Goal: Entertainment & Leisure: Consume media (video, audio)

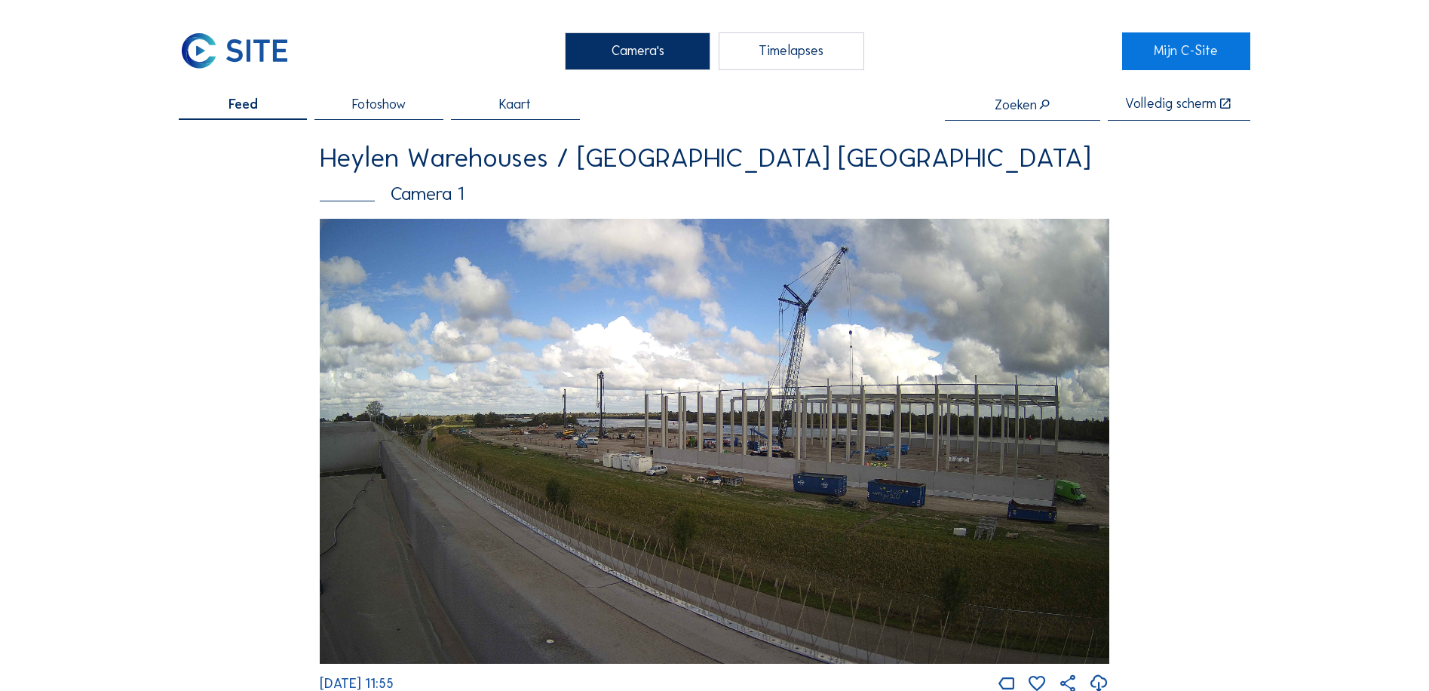
click at [796, 65] on div "Timelapses" at bounding box center [792, 51] width 146 height 38
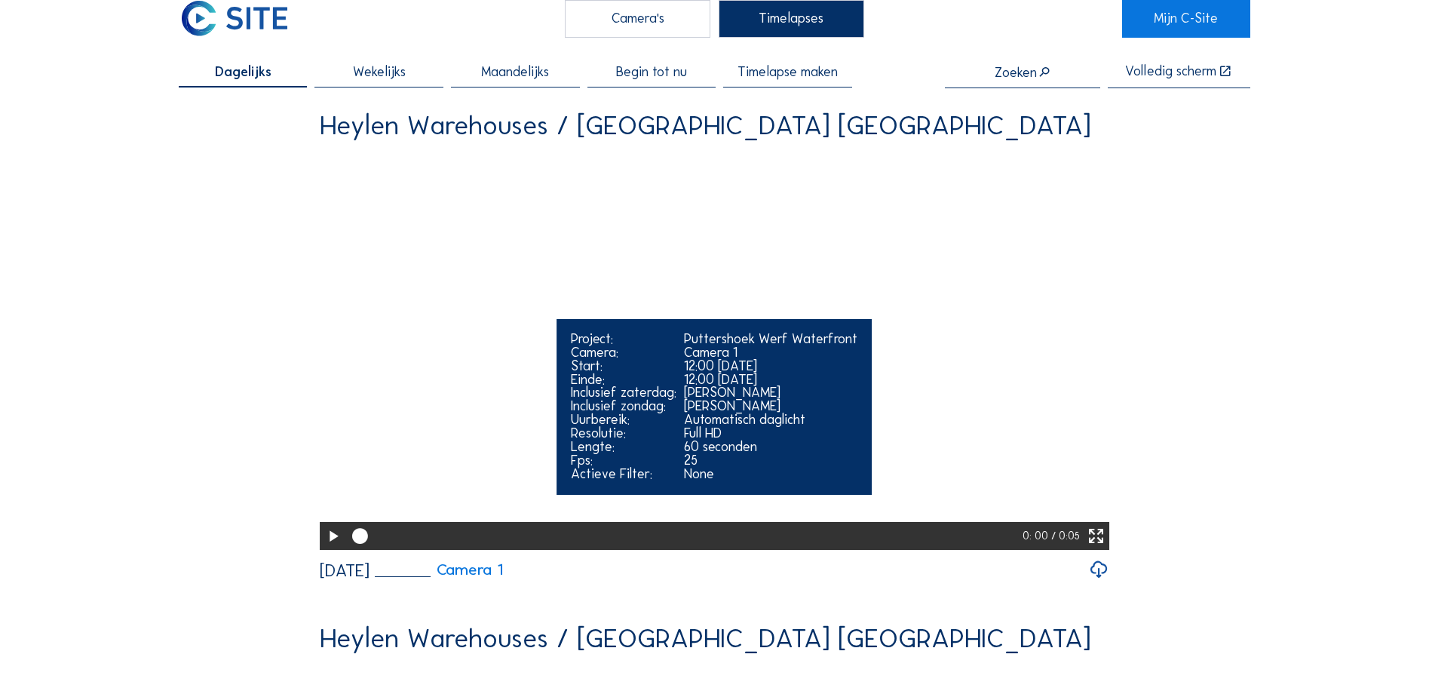
scroll to position [75, 0]
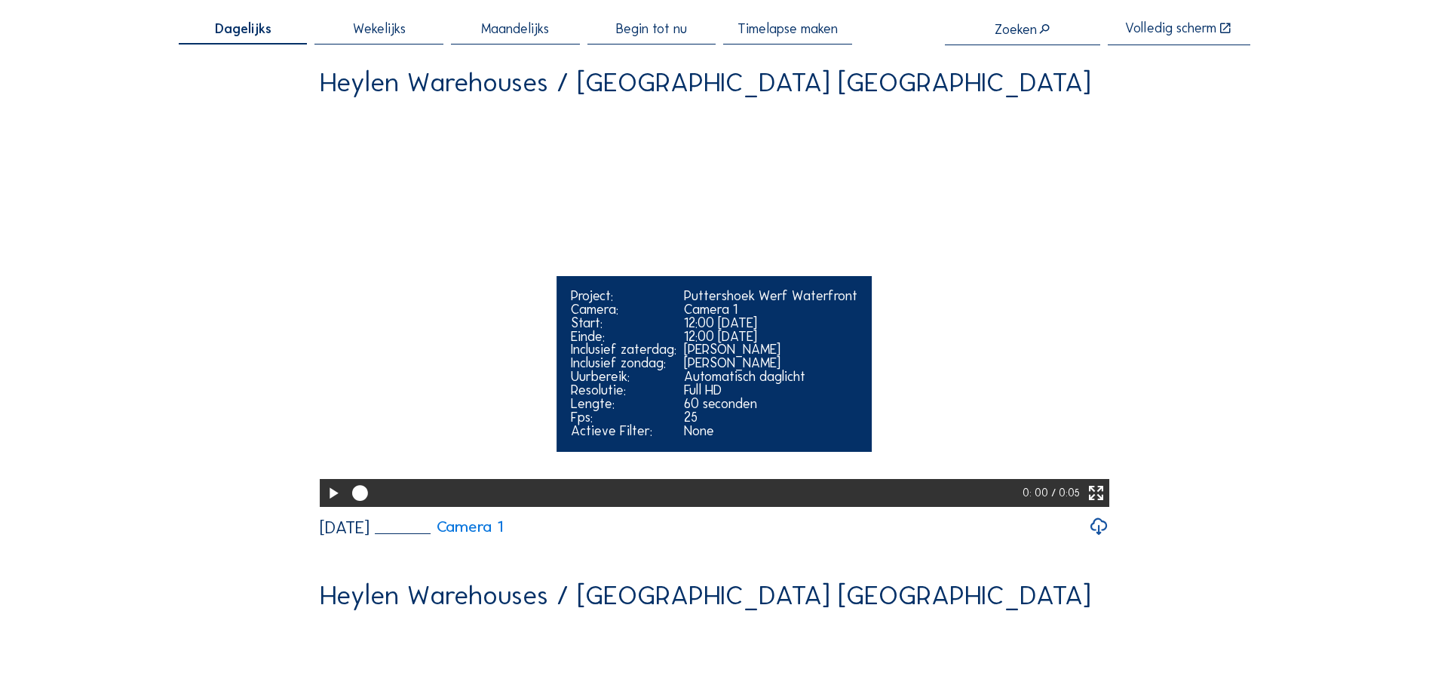
click at [330, 505] on icon at bounding box center [333, 493] width 19 height 23
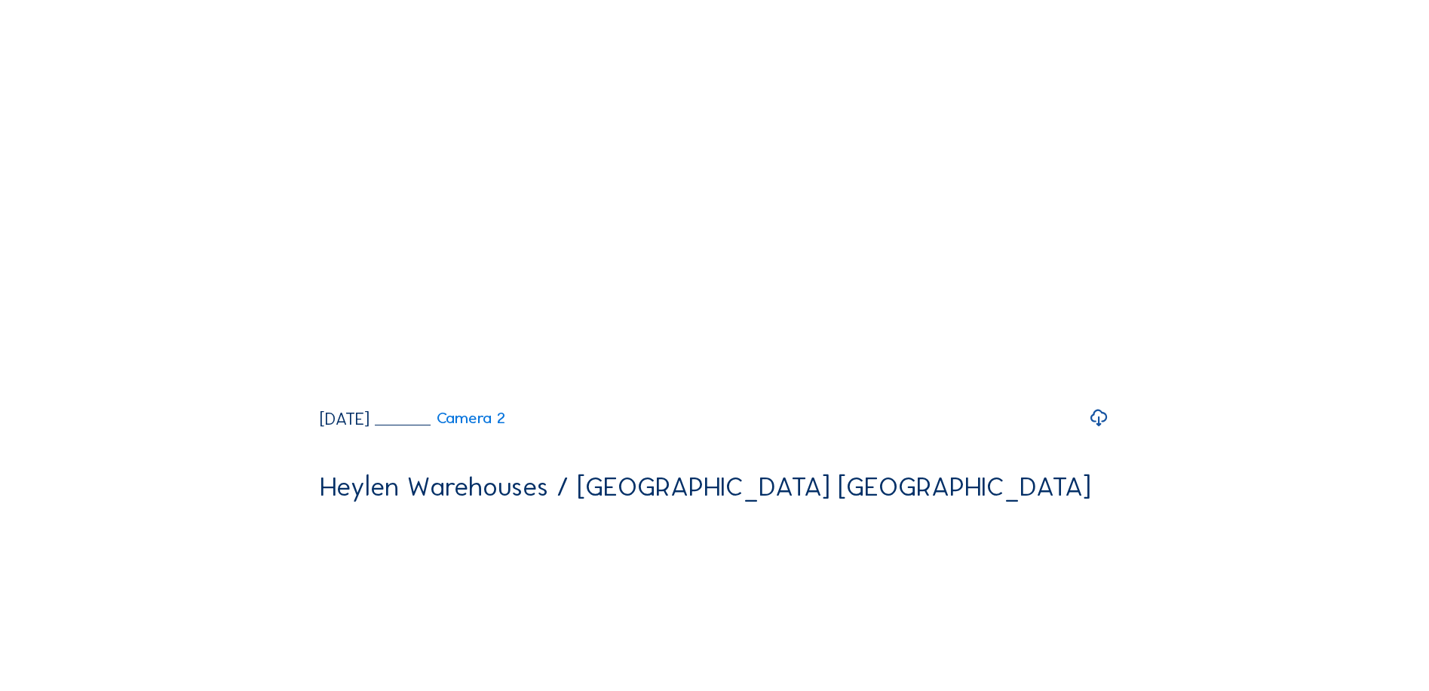
scroll to position [754, 0]
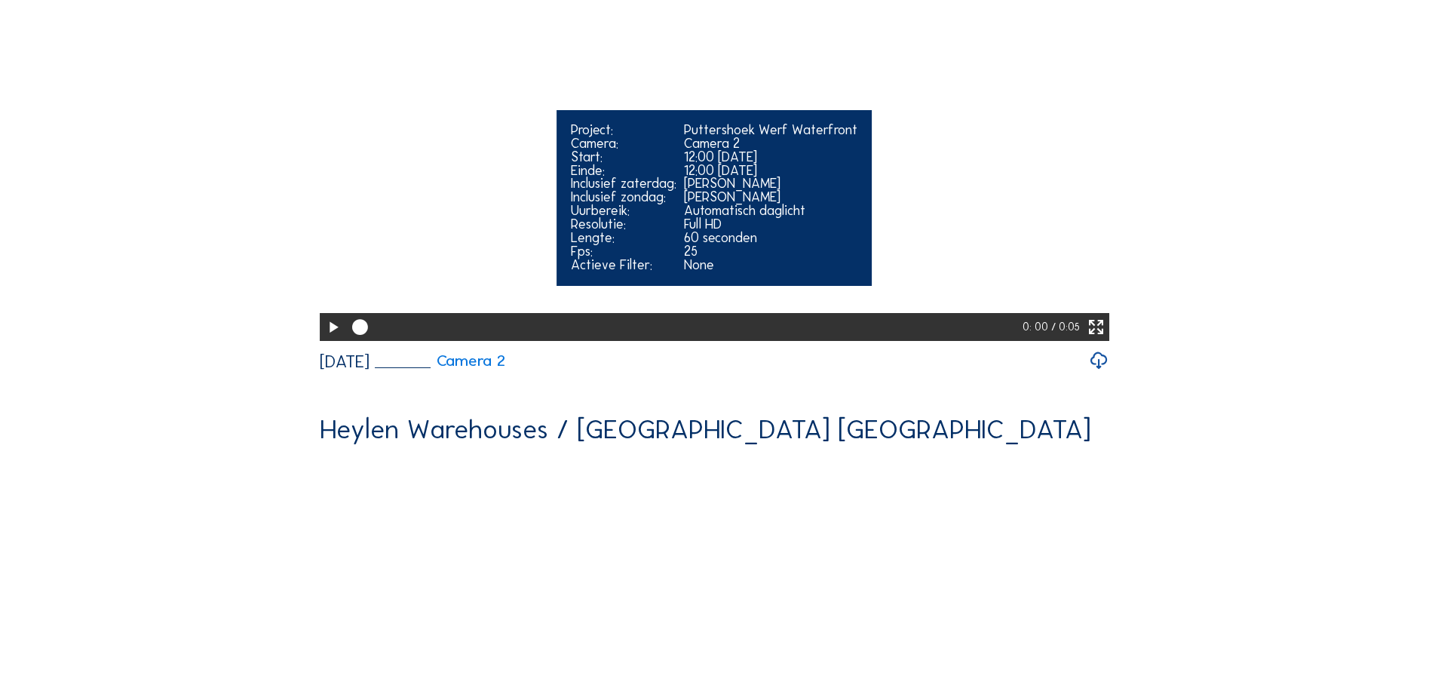
click at [331, 339] on icon at bounding box center [333, 327] width 19 height 23
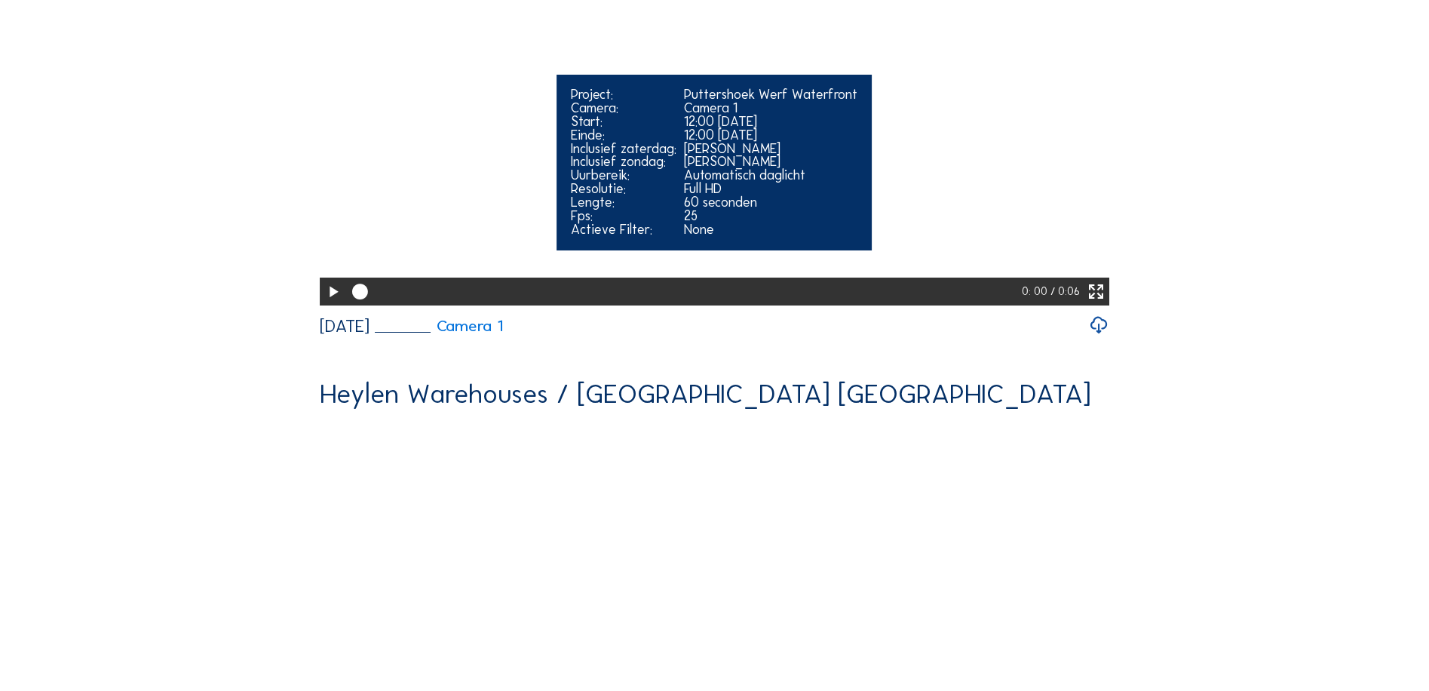
scroll to position [1282, 0]
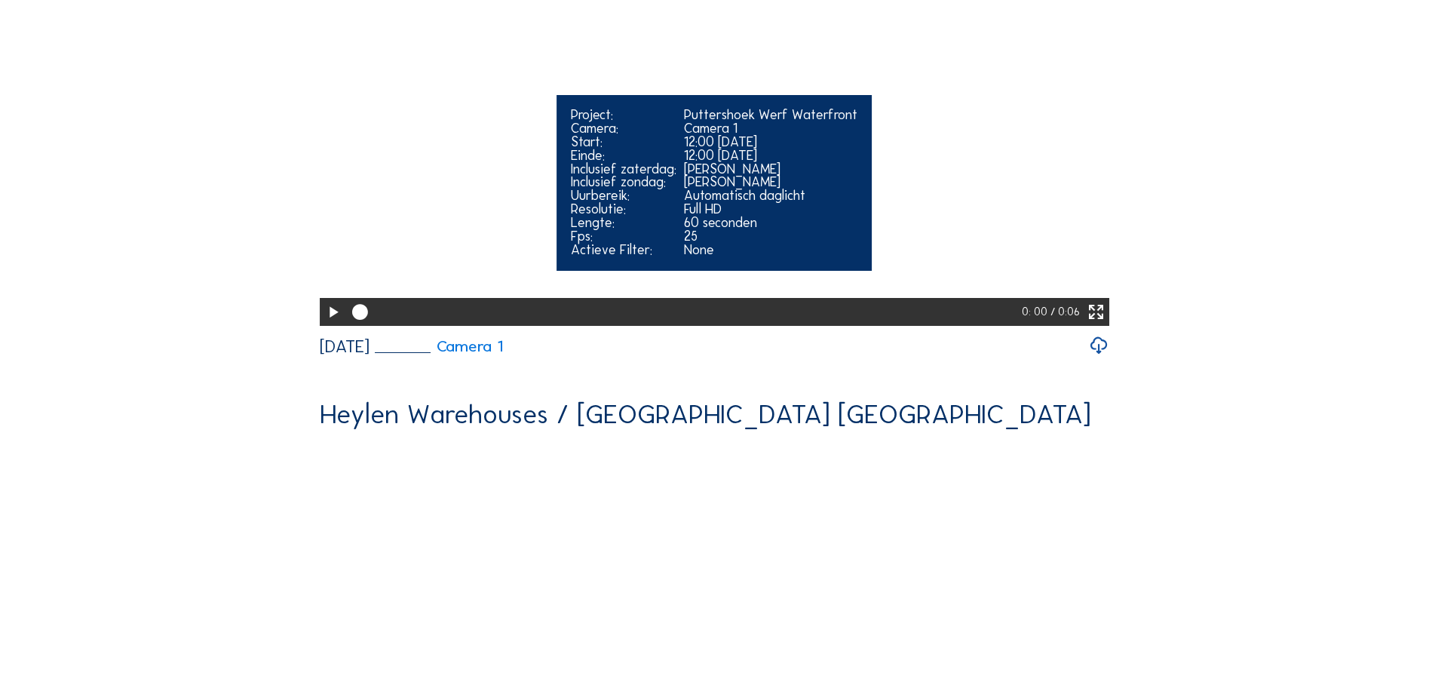
click at [338, 324] on icon at bounding box center [333, 312] width 19 height 23
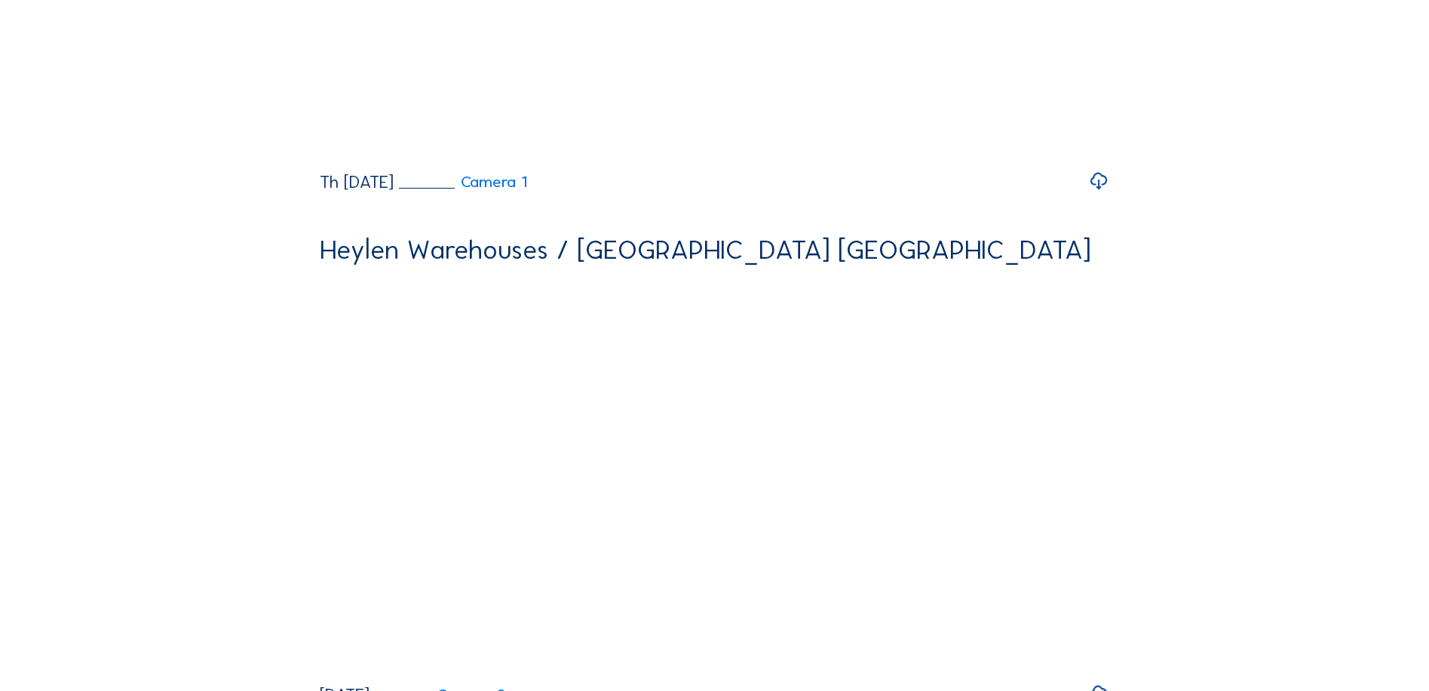
scroll to position [3017, 0]
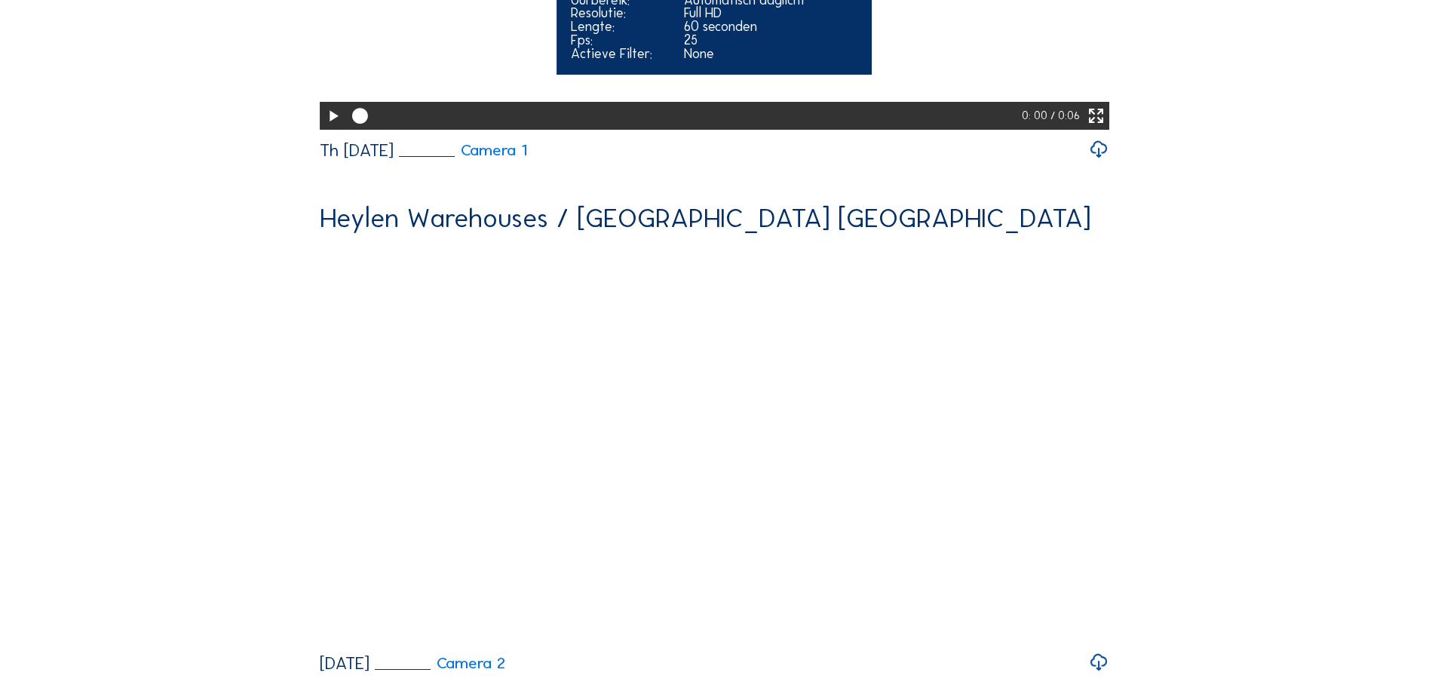
click at [324, 128] on icon at bounding box center [333, 116] width 19 height 23
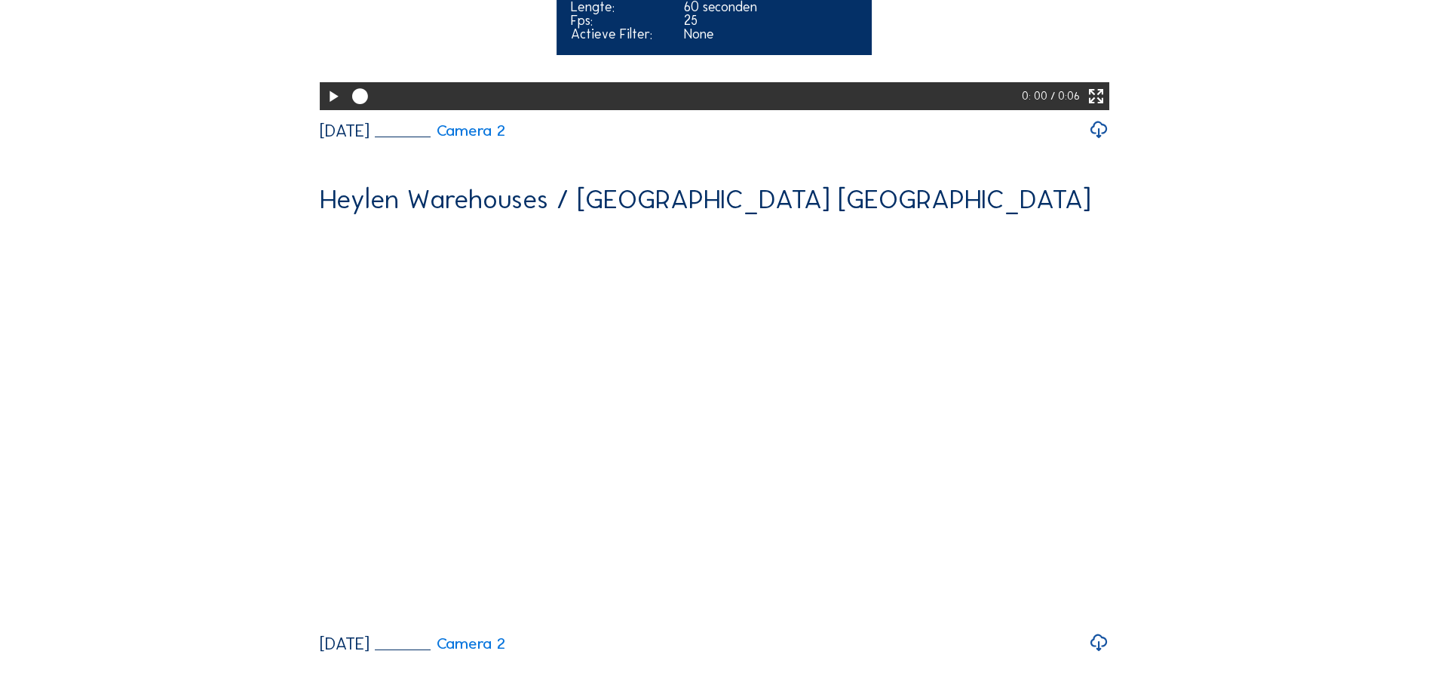
scroll to position [3545, 0]
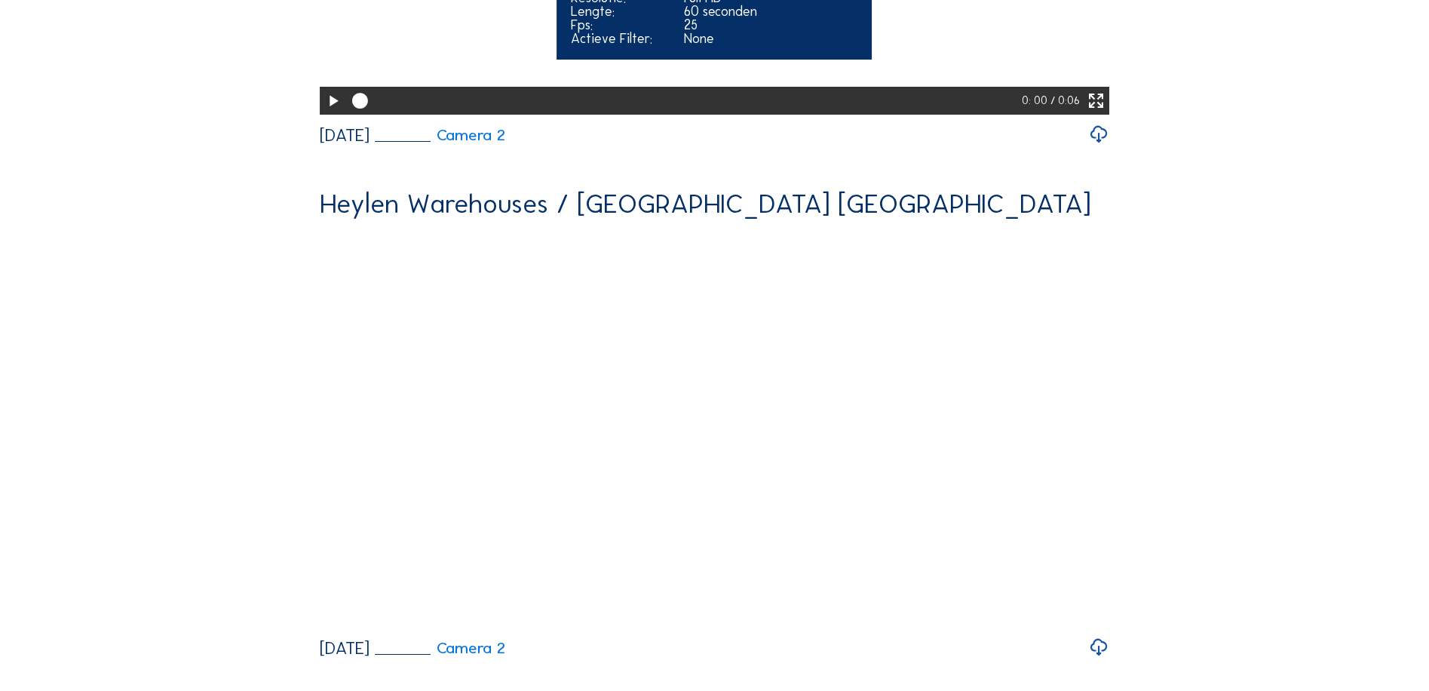
click at [328, 113] on icon at bounding box center [333, 101] width 19 height 23
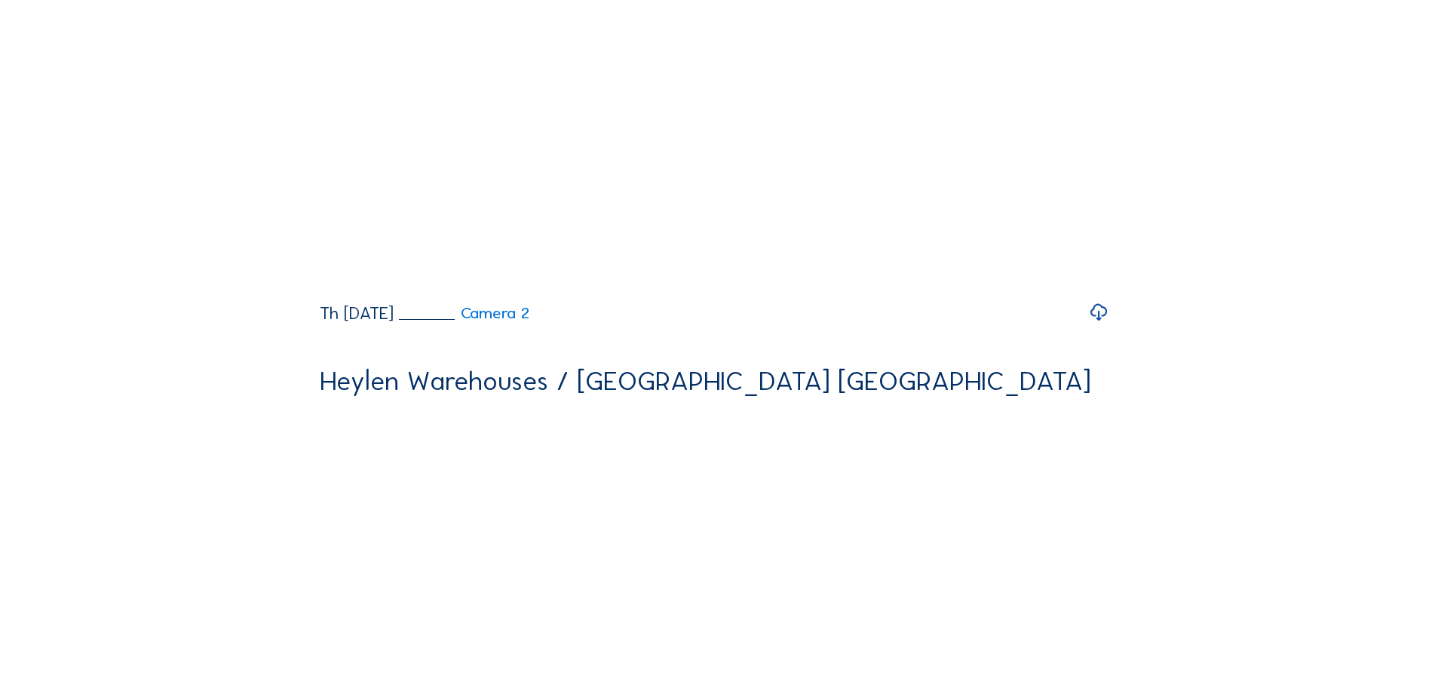
scroll to position [2338, 0]
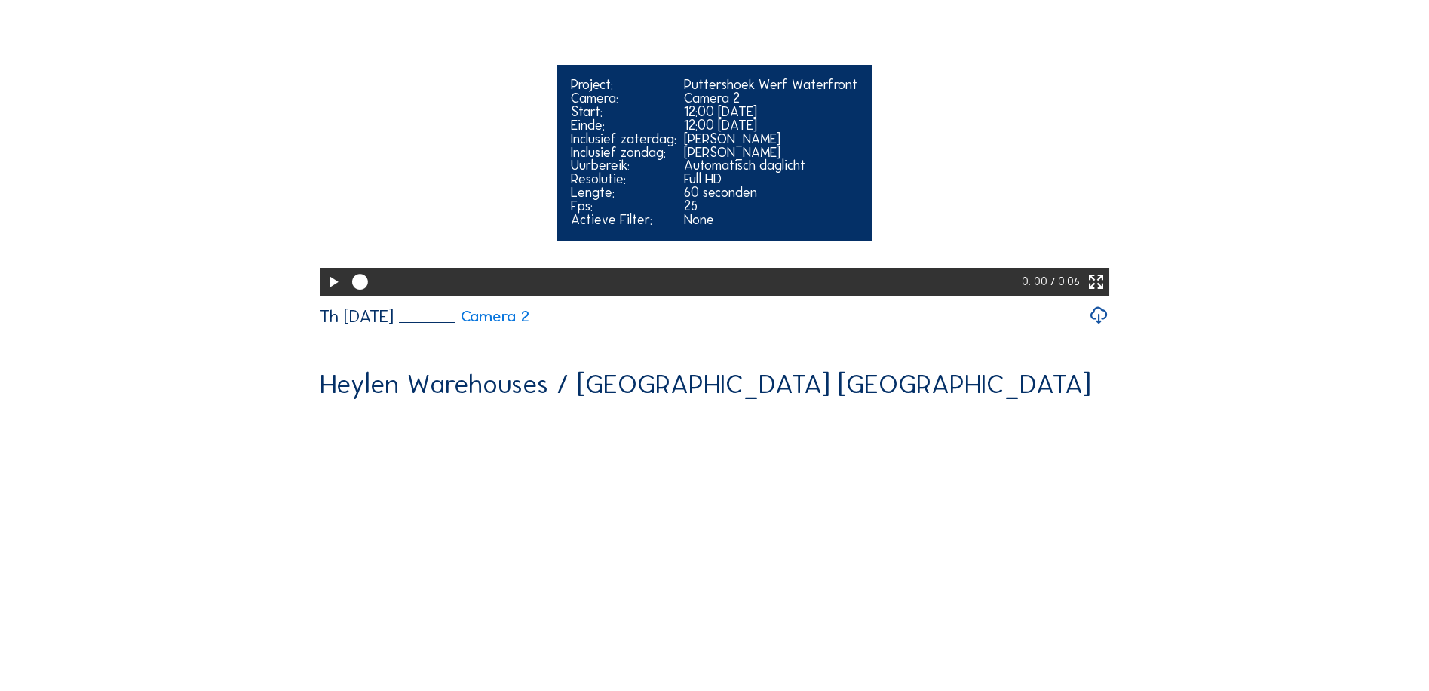
click at [330, 294] on icon at bounding box center [333, 282] width 19 height 23
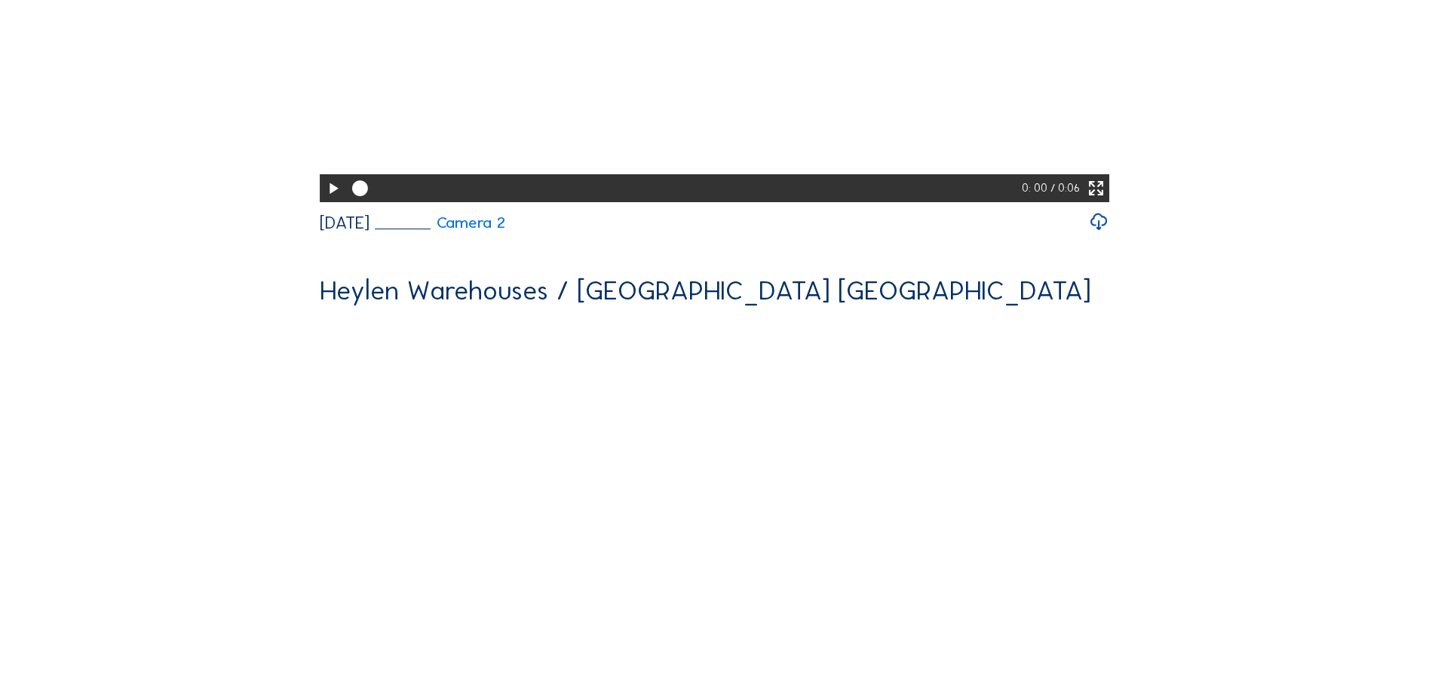
scroll to position [1810, 0]
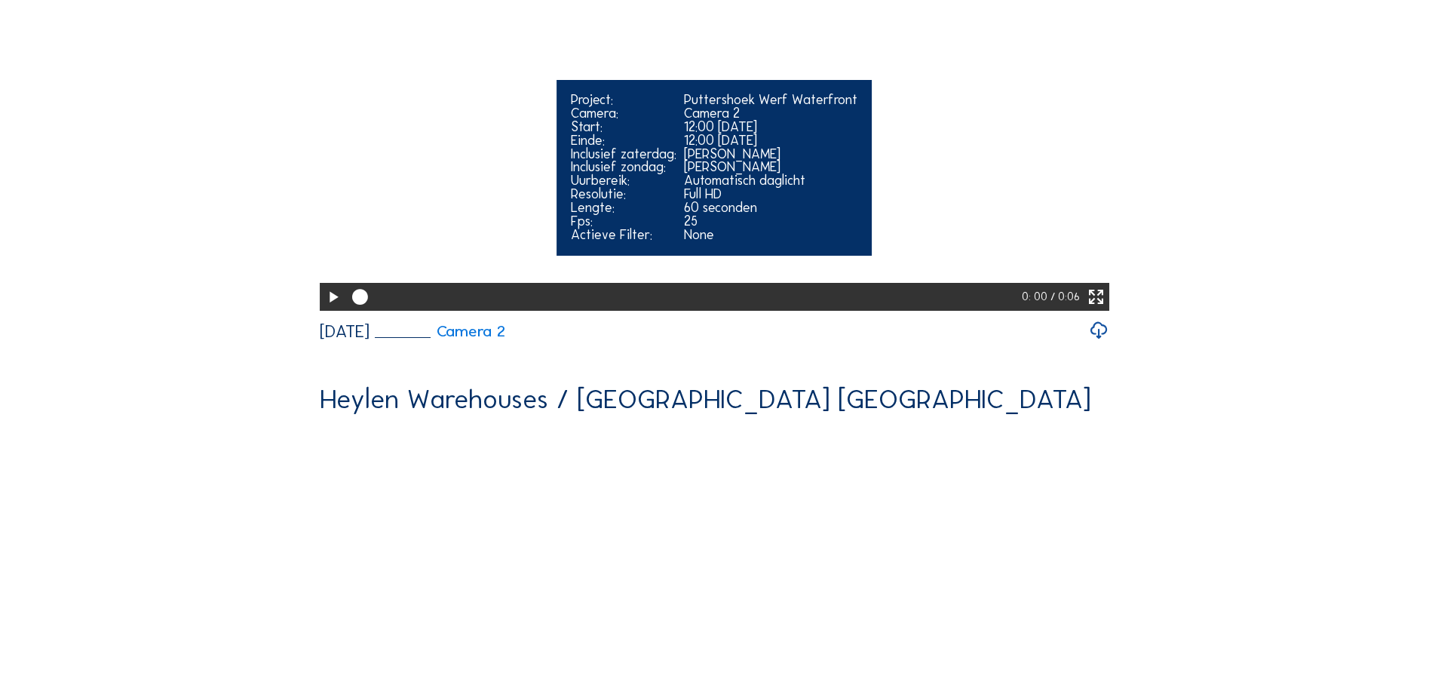
click at [329, 309] on icon at bounding box center [333, 297] width 19 height 23
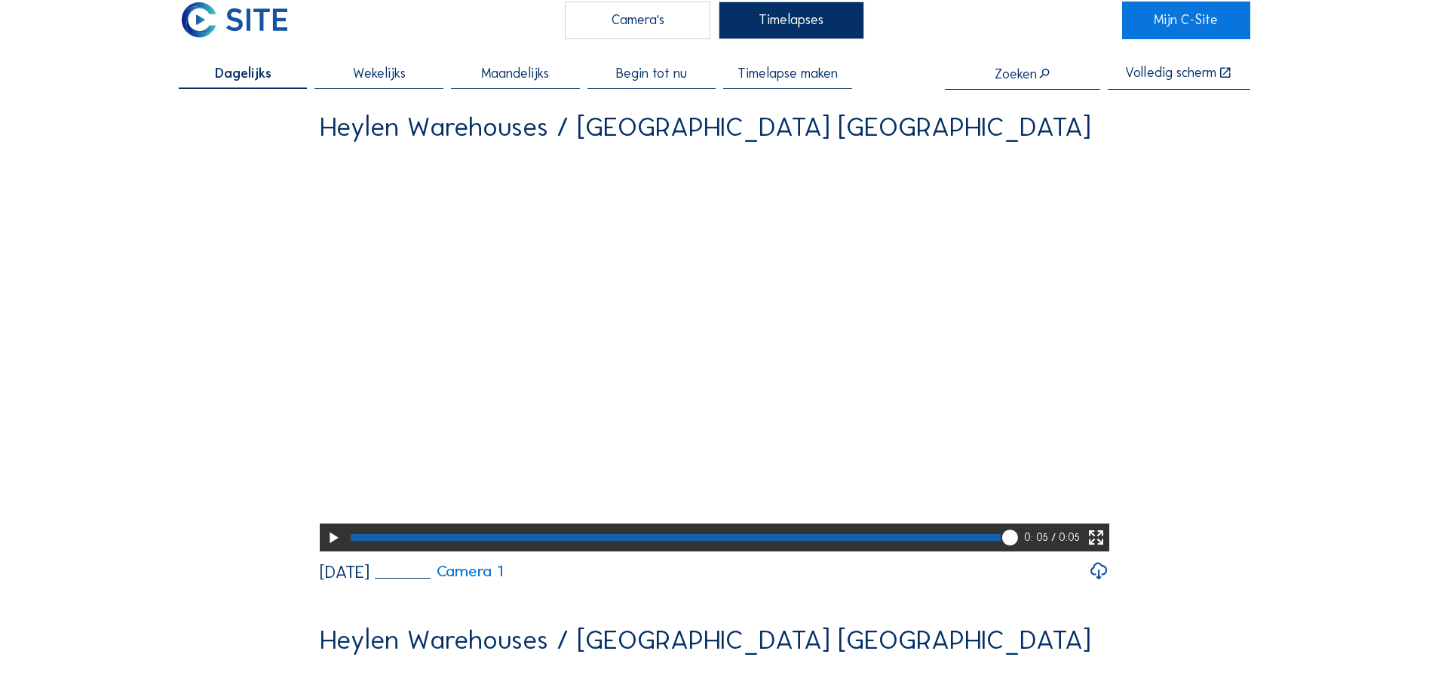
scroll to position [0, 0]
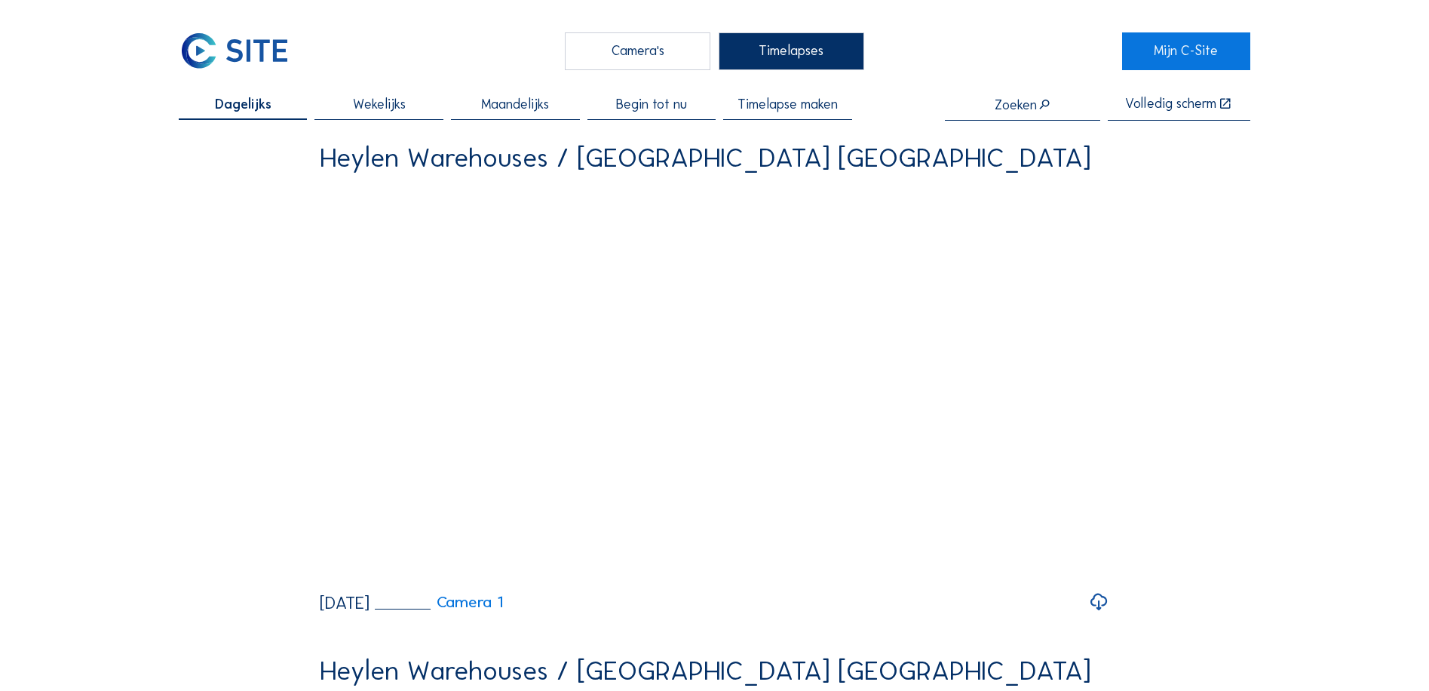
click at [390, 111] on span "Wekelijks" at bounding box center [379, 105] width 53 height 14
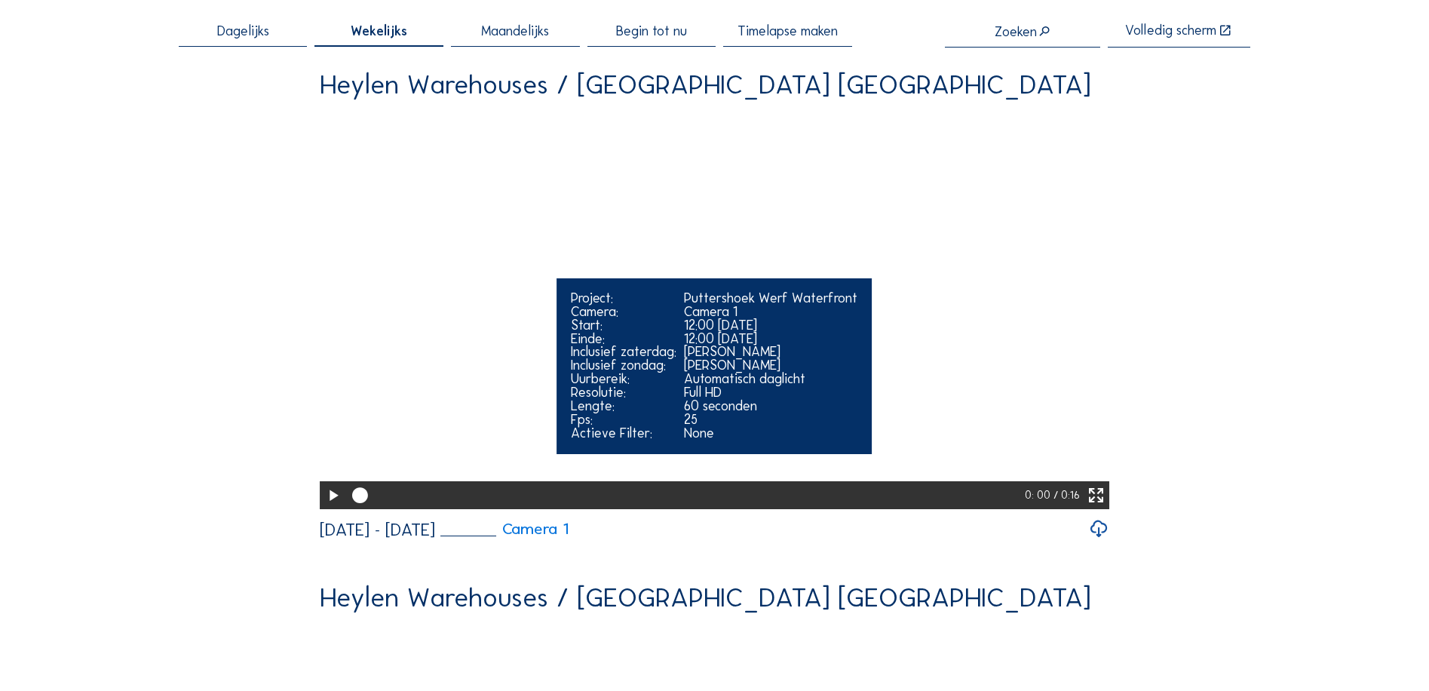
scroll to position [75, 0]
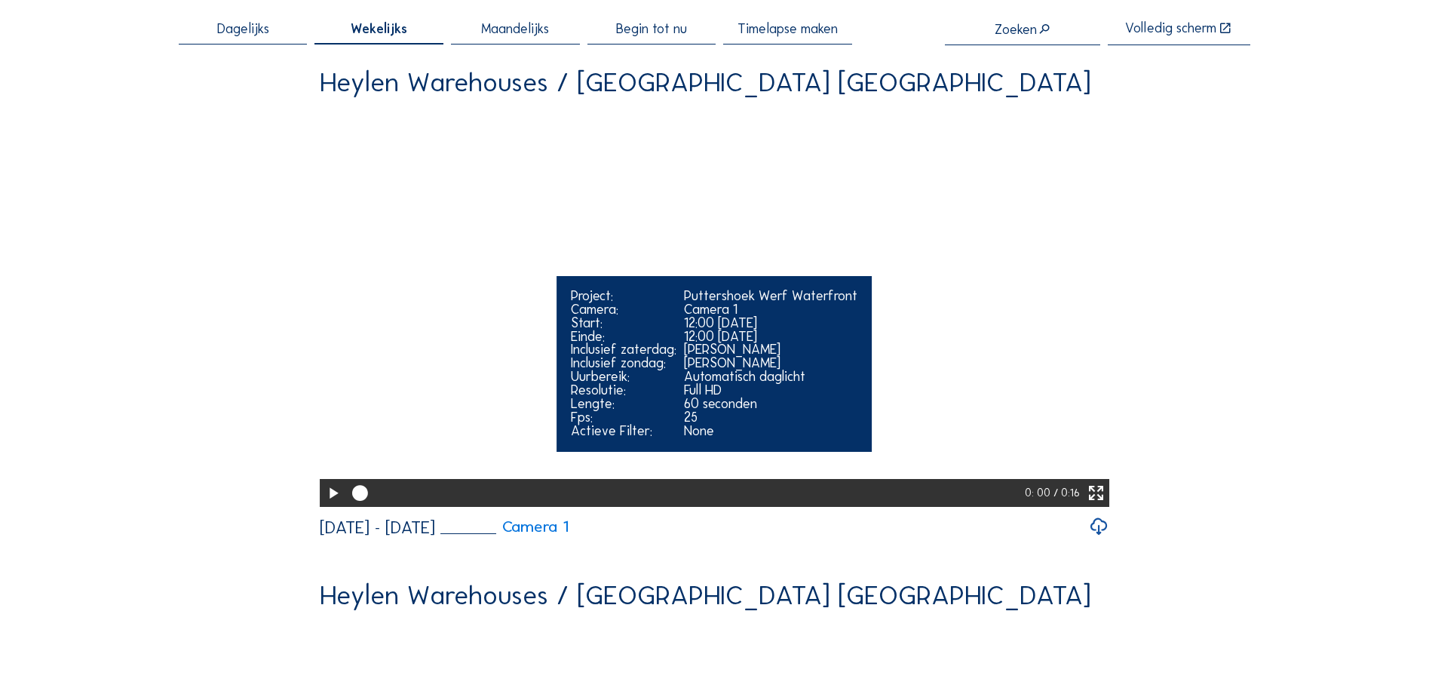
click at [331, 505] on icon at bounding box center [333, 493] width 19 height 23
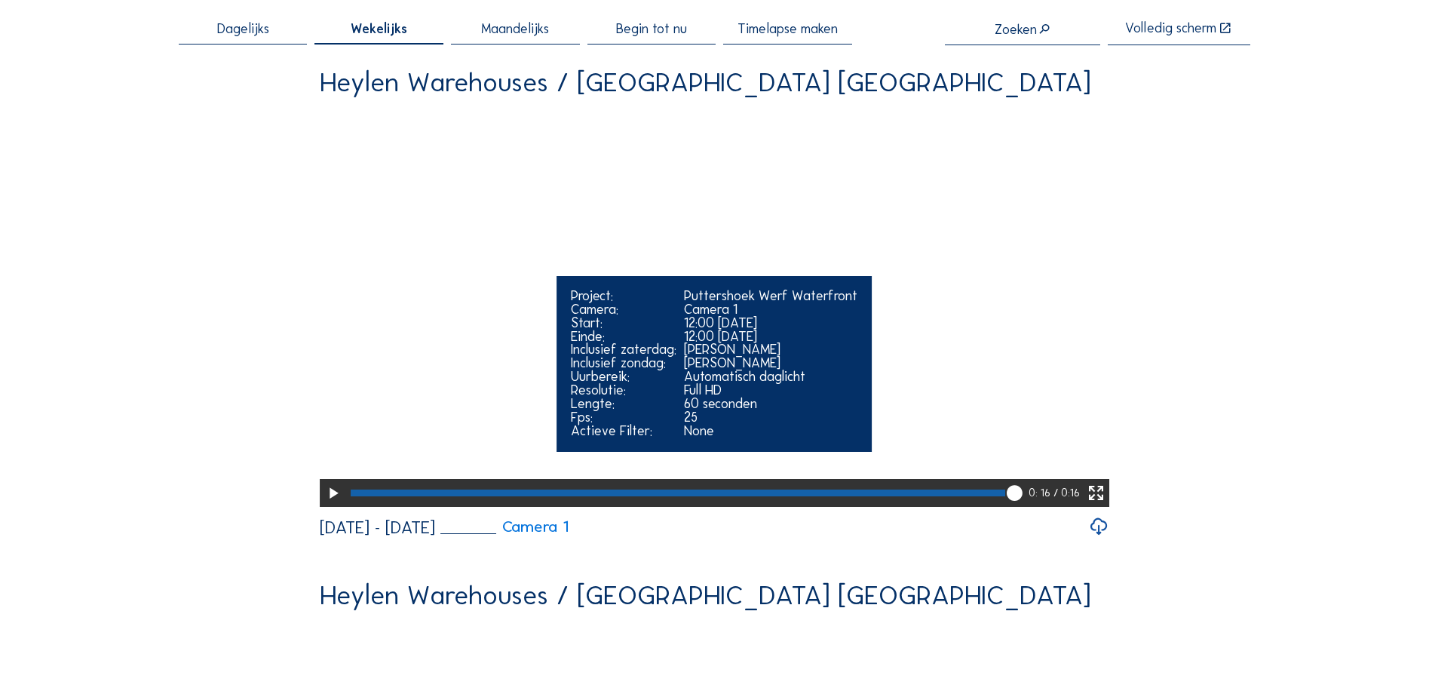
click at [329, 505] on icon at bounding box center [333, 493] width 19 height 23
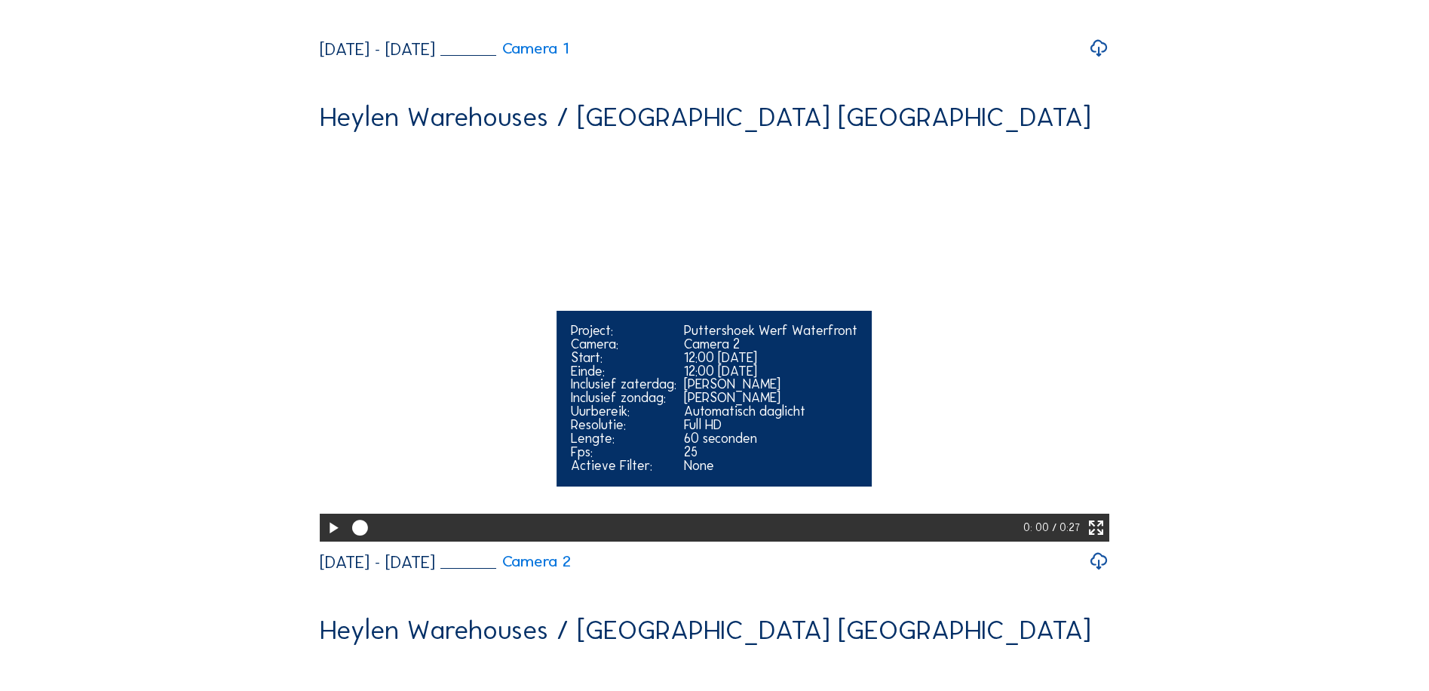
scroll to position [603, 0]
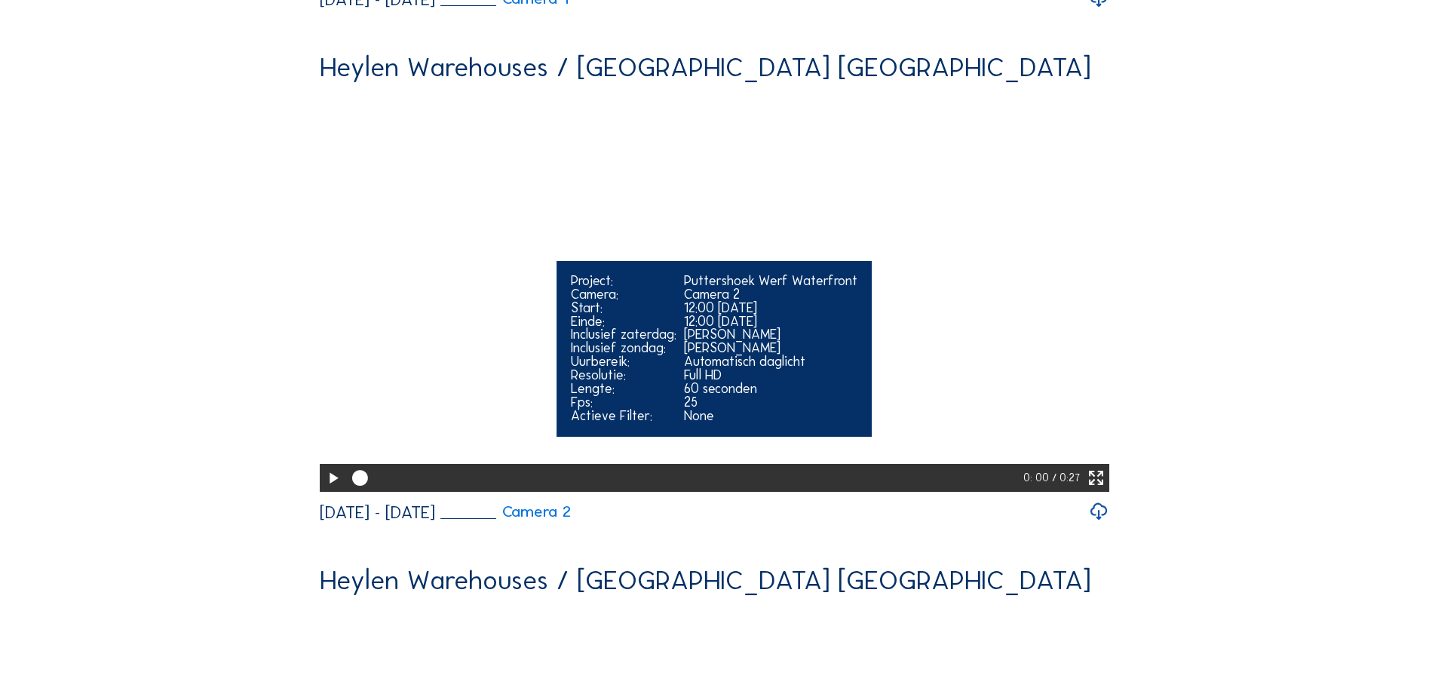
click at [325, 490] on icon at bounding box center [333, 478] width 19 height 23
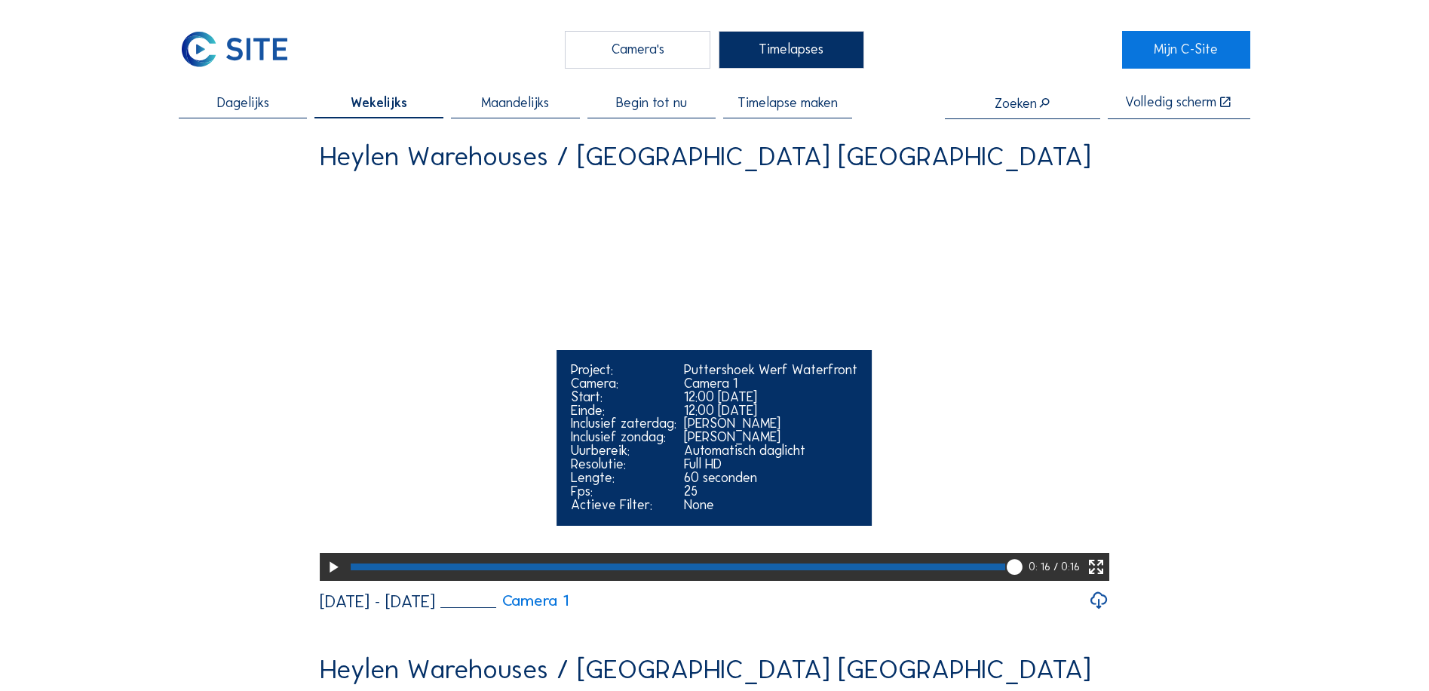
scroll to position [0, 0]
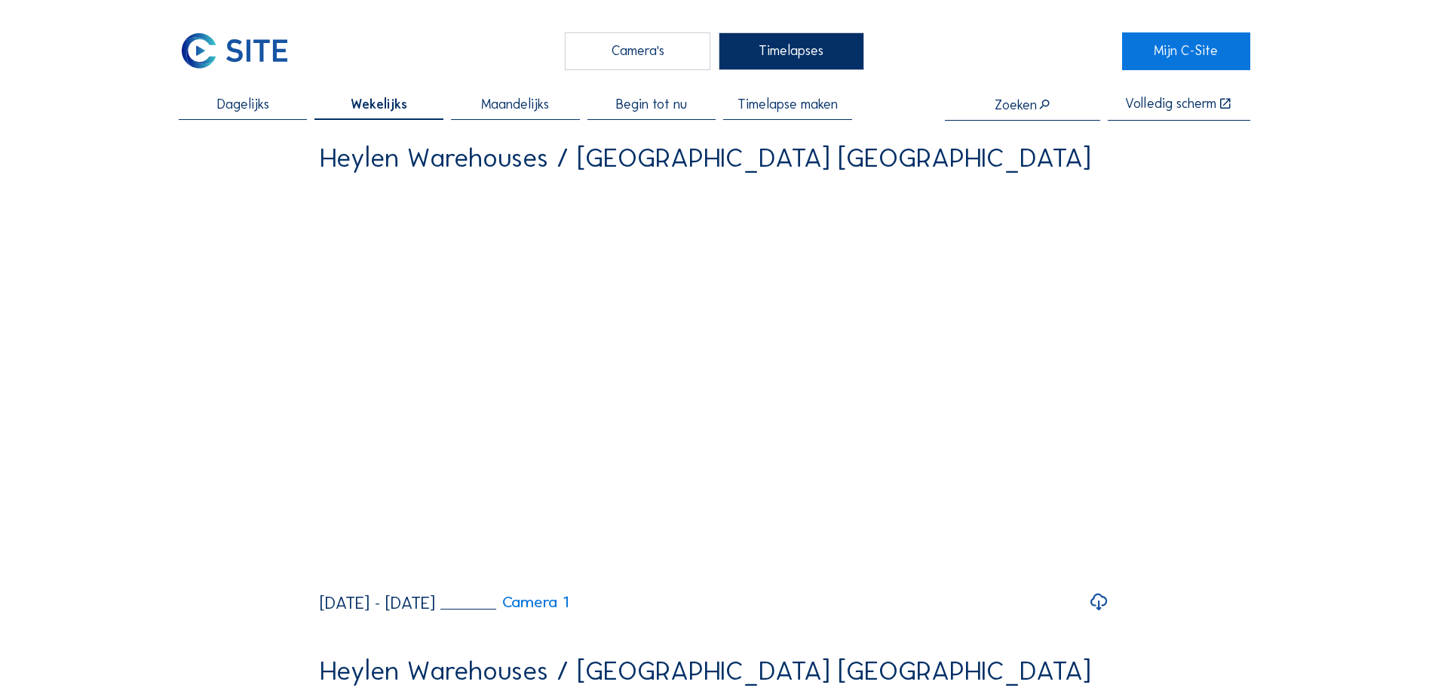
click at [521, 98] on span "Maandelijks" at bounding box center [515, 105] width 68 height 14
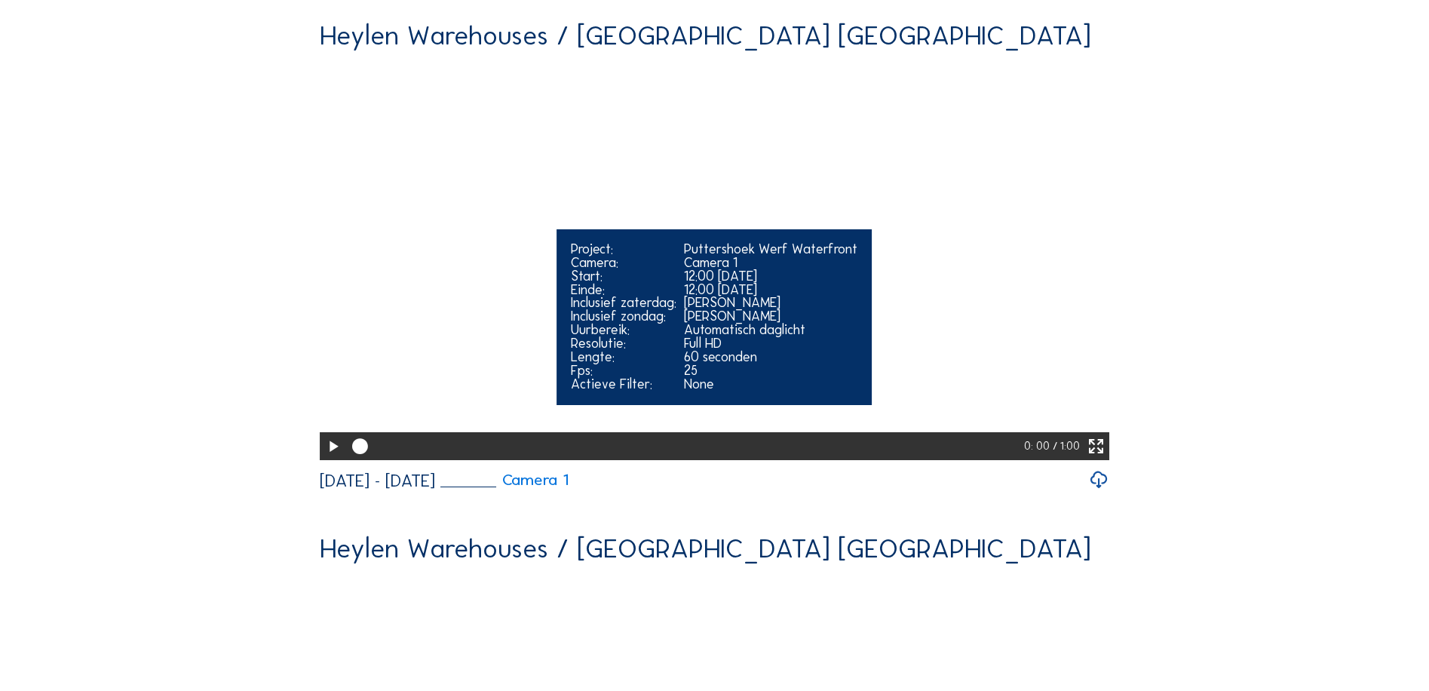
scroll to position [151, 0]
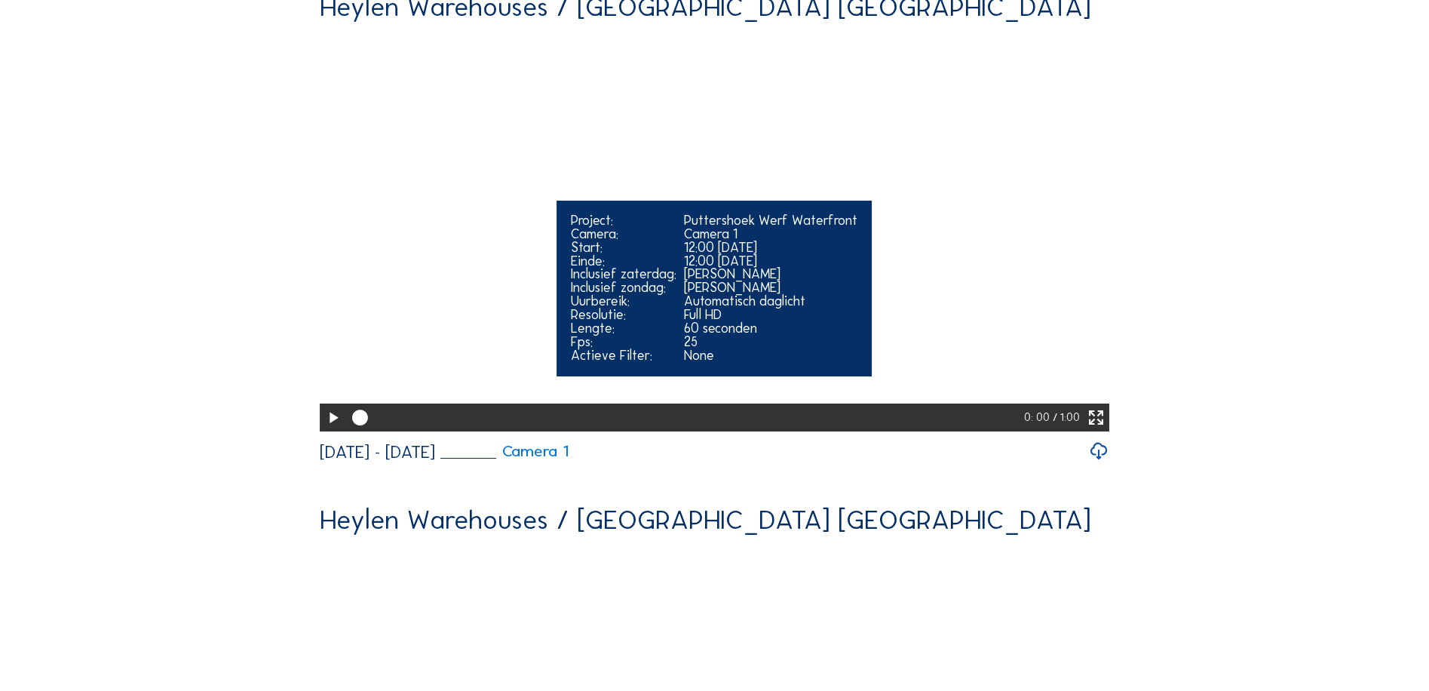
click at [330, 430] on icon at bounding box center [333, 418] width 19 height 23
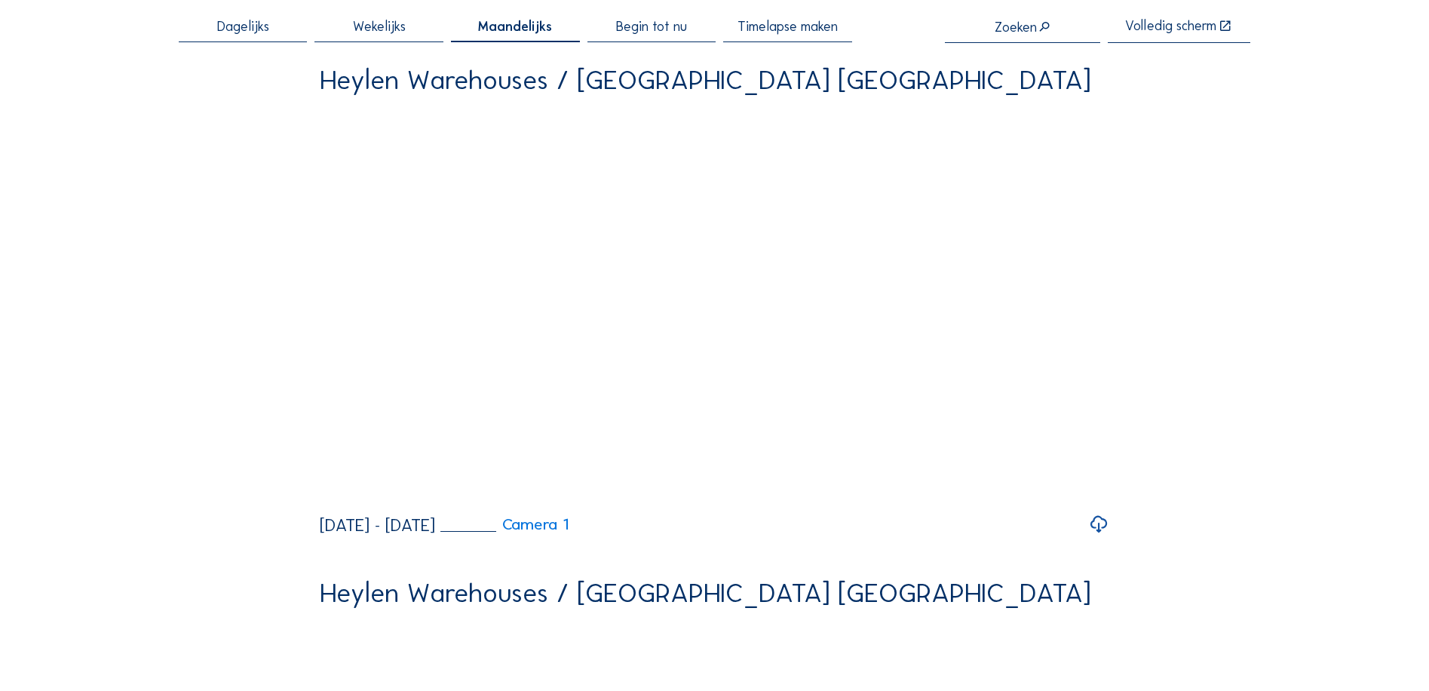
scroll to position [75, 0]
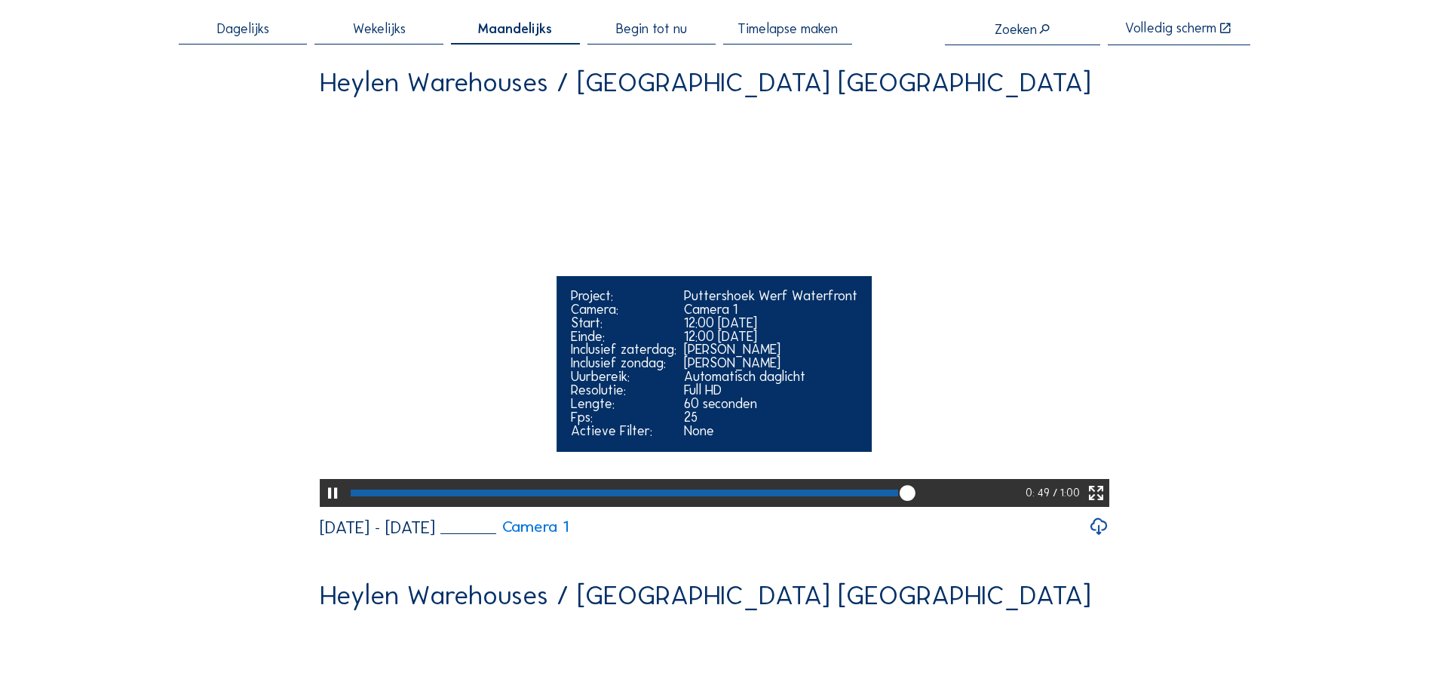
click at [967, 507] on div at bounding box center [686, 493] width 679 height 28
click at [999, 507] on div at bounding box center [687, 493] width 680 height 28
click at [1011, 503] on icon at bounding box center [1004, 493] width 19 height 20
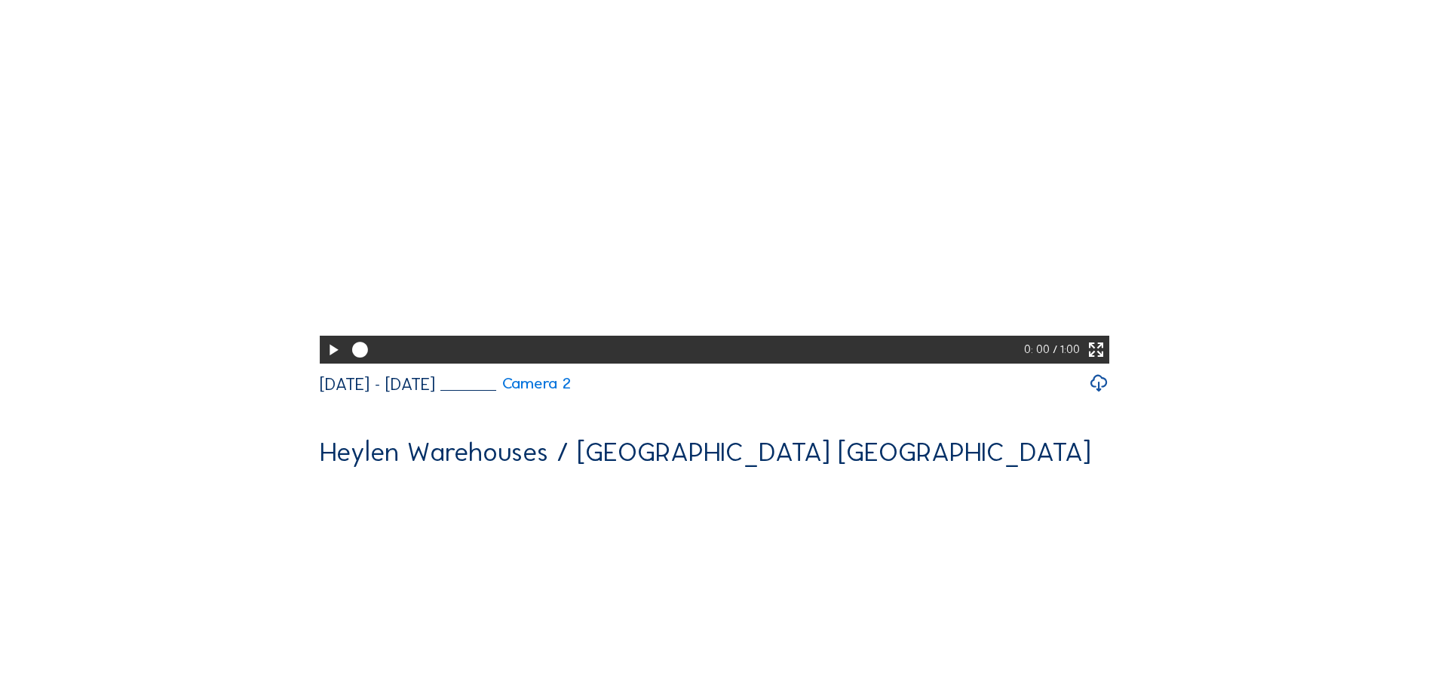
scroll to position [754, 0]
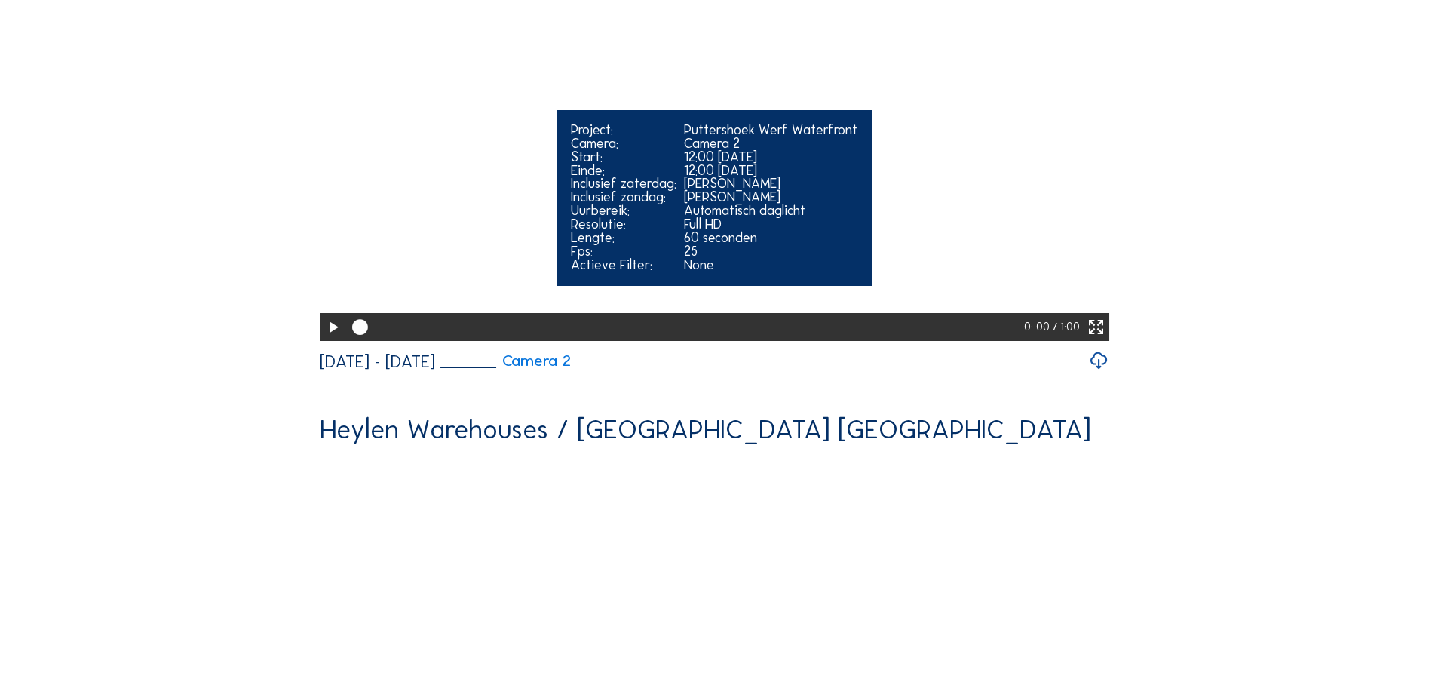
click at [335, 339] on icon at bounding box center [333, 327] width 19 height 23
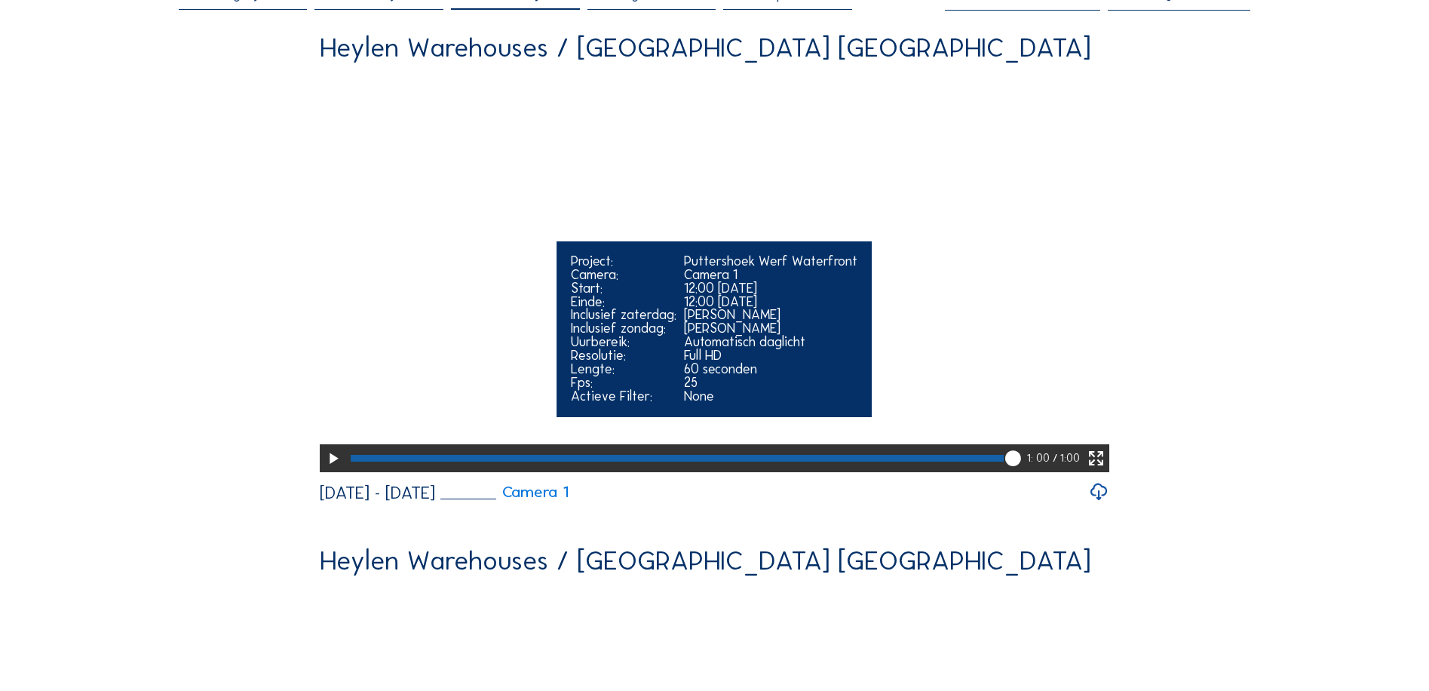
scroll to position [0, 0]
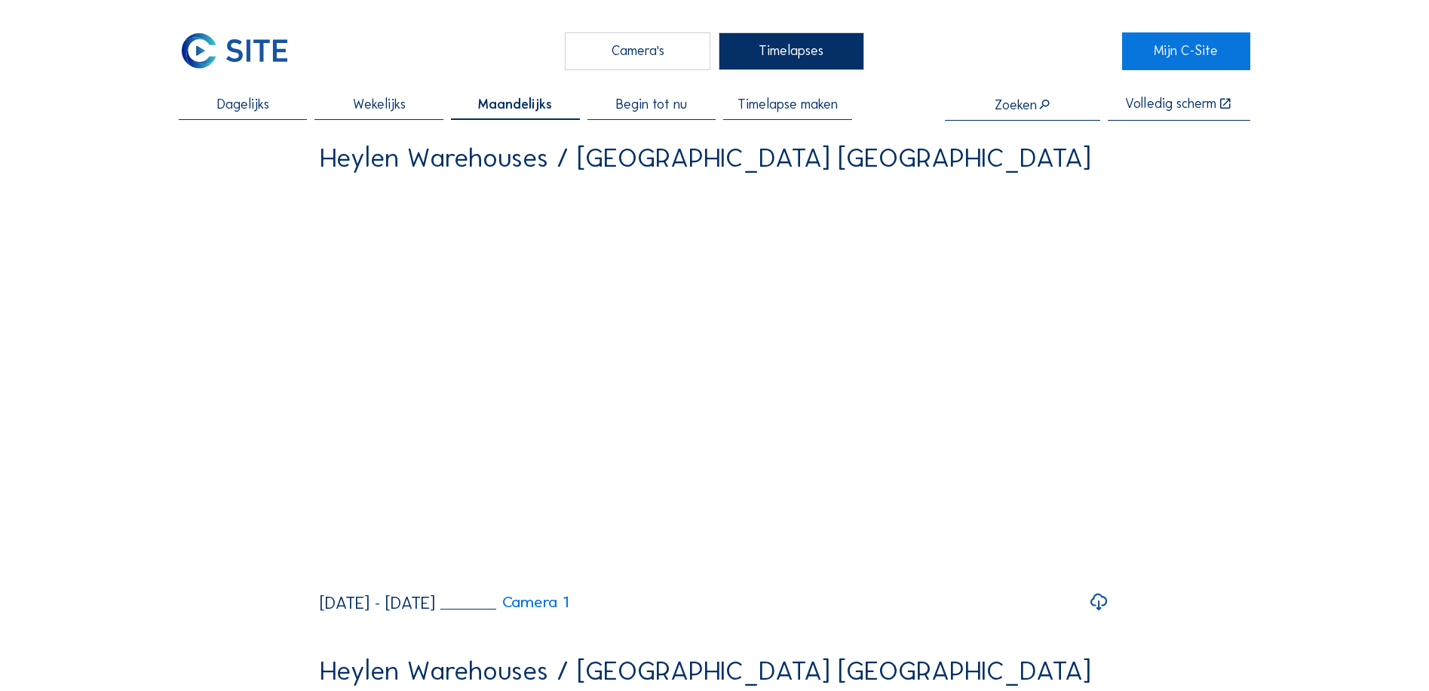
click at [382, 117] on div "Wekelijks" at bounding box center [379, 109] width 129 height 23
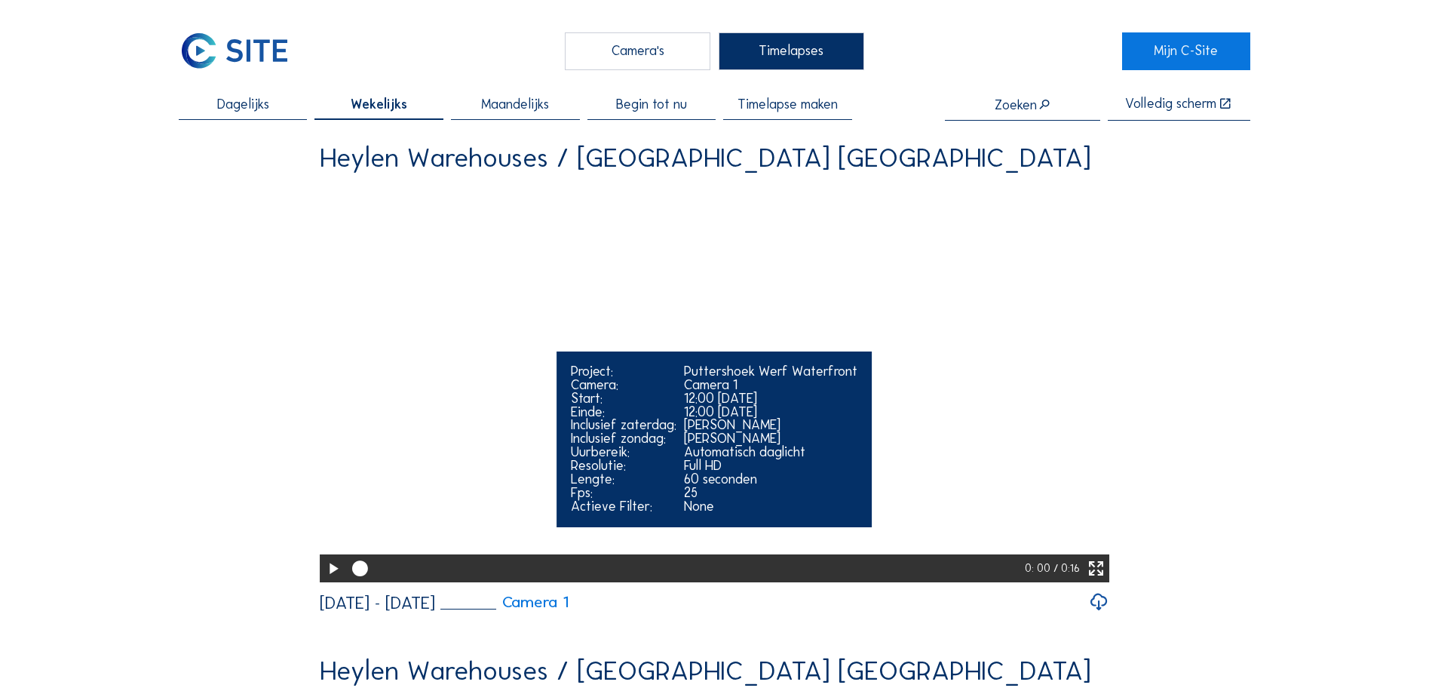
click at [585, 319] on video "Your browser does not support the video tag." at bounding box center [715, 381] width 790 height 395
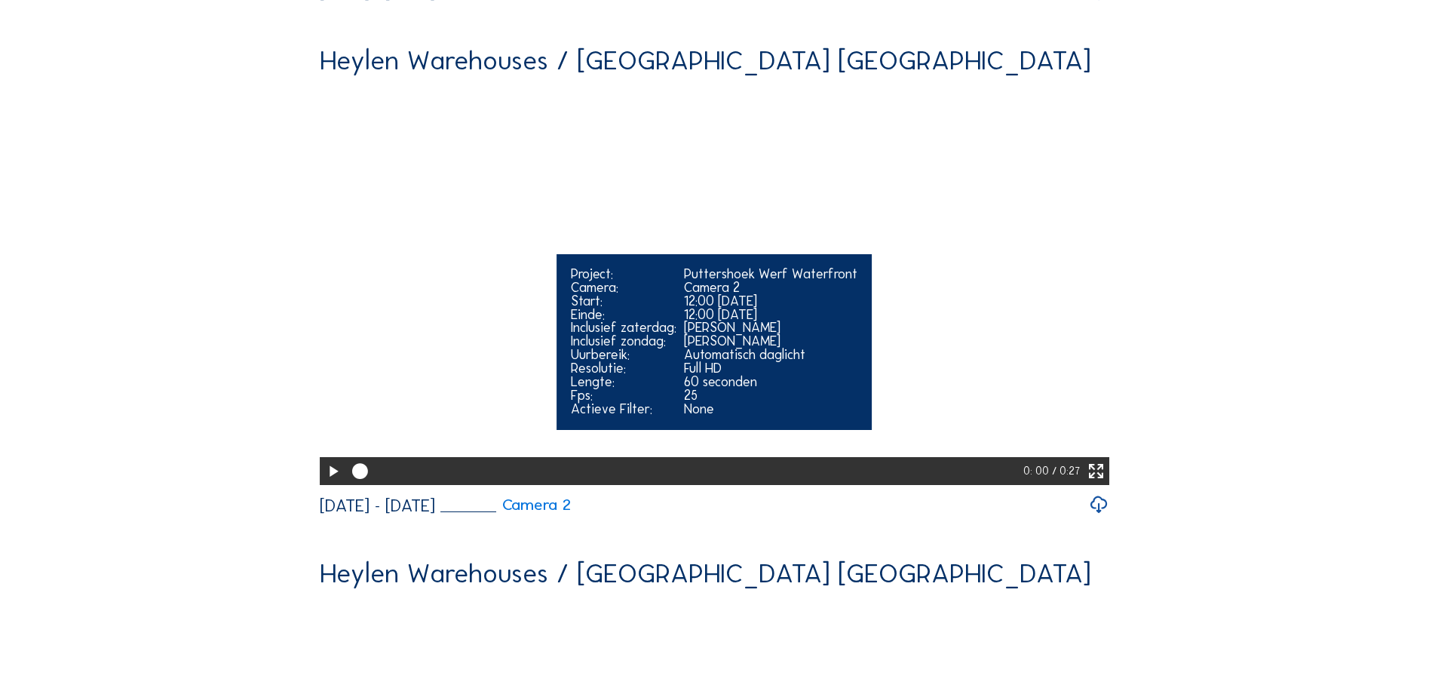
scroll to position [603, 0]
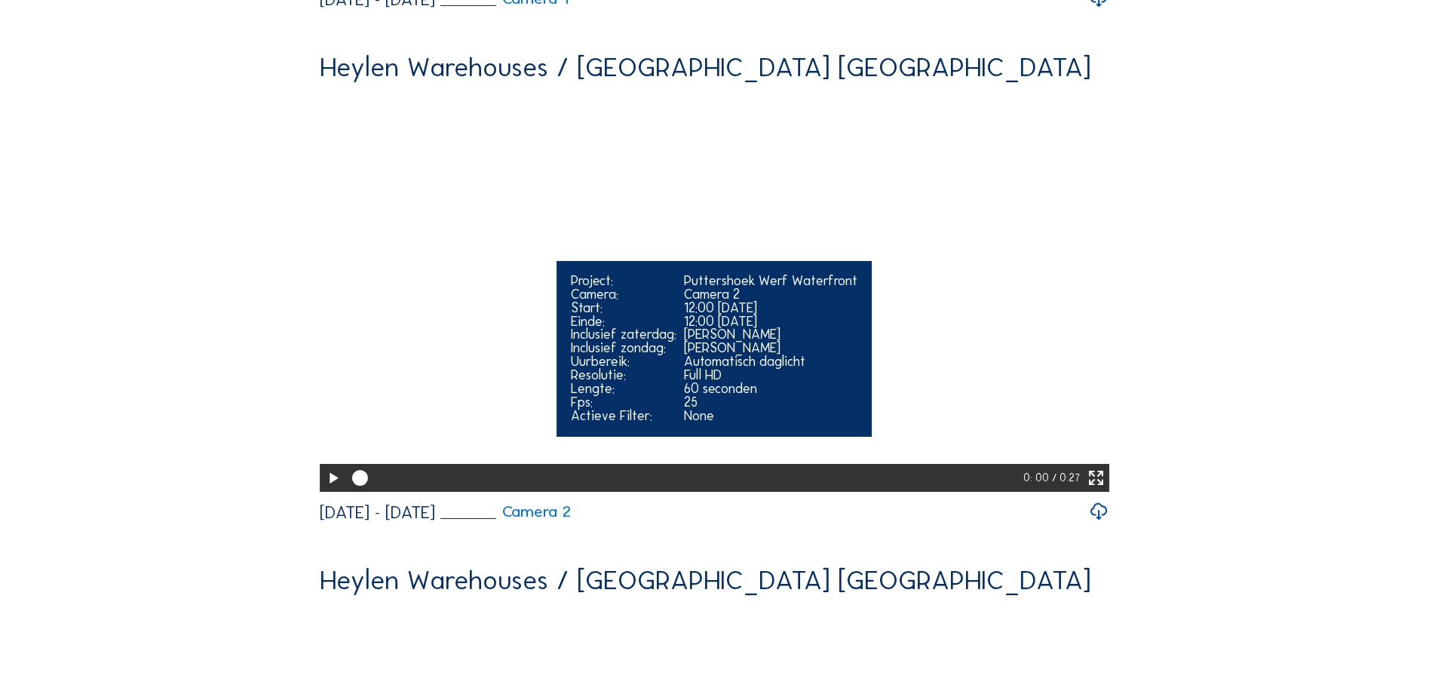
click at [332, 490] on icon at bounding box center [333, 478] width 19 height 23
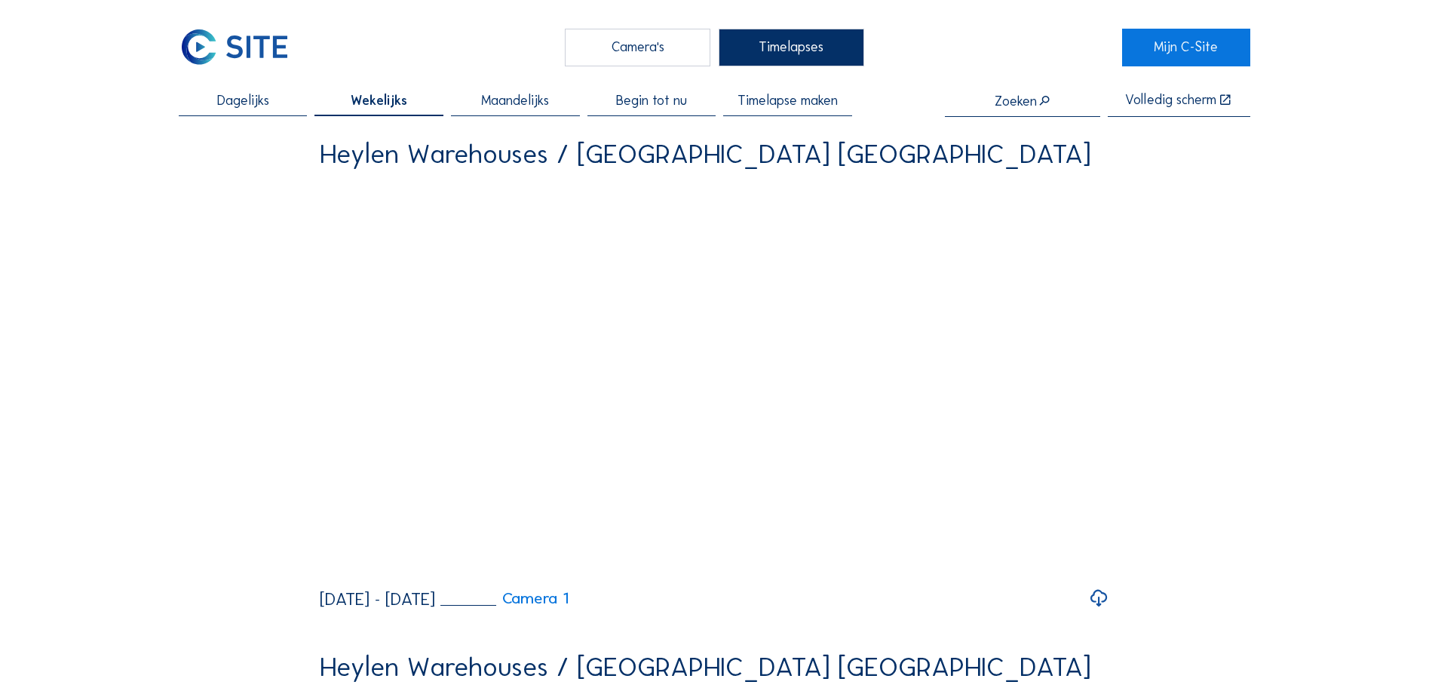
scroll to position [0, 0]
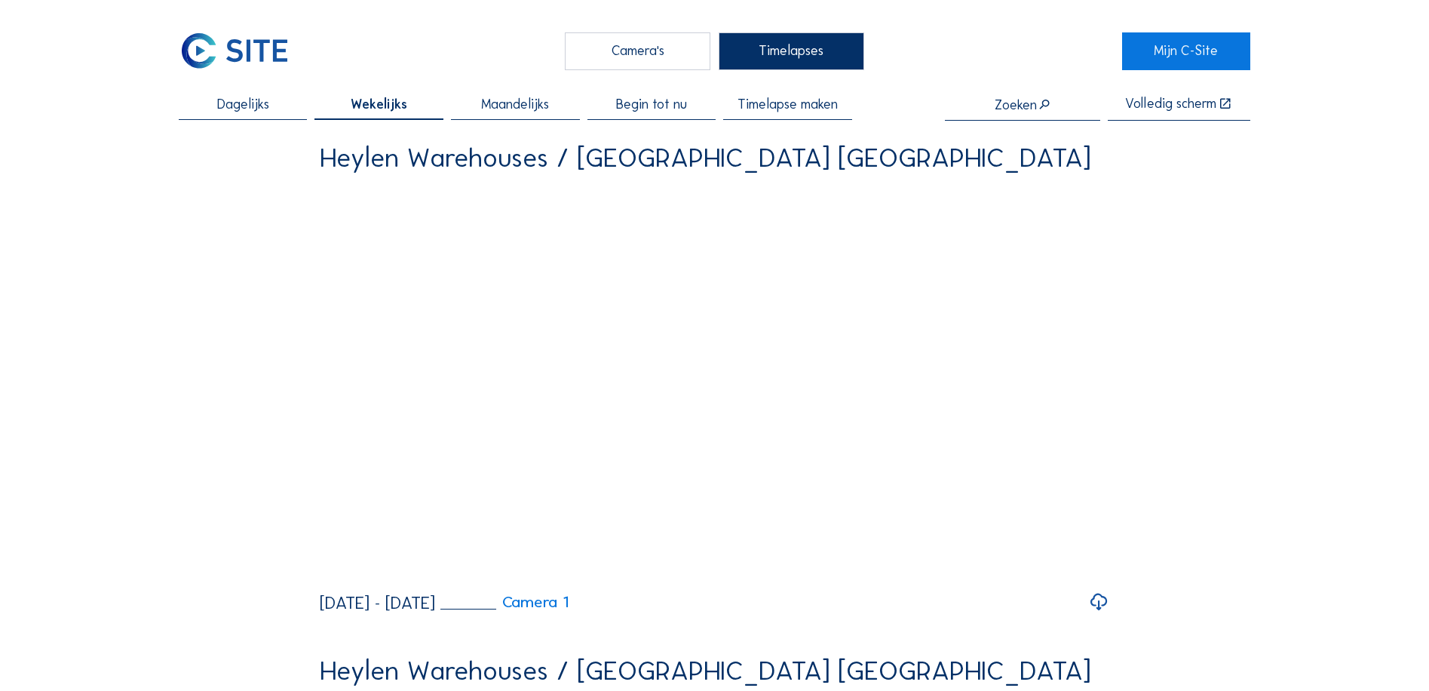
click at [693, 106] on div "Begin tot nu" at bounding box center [652, 109] width 129 height 23
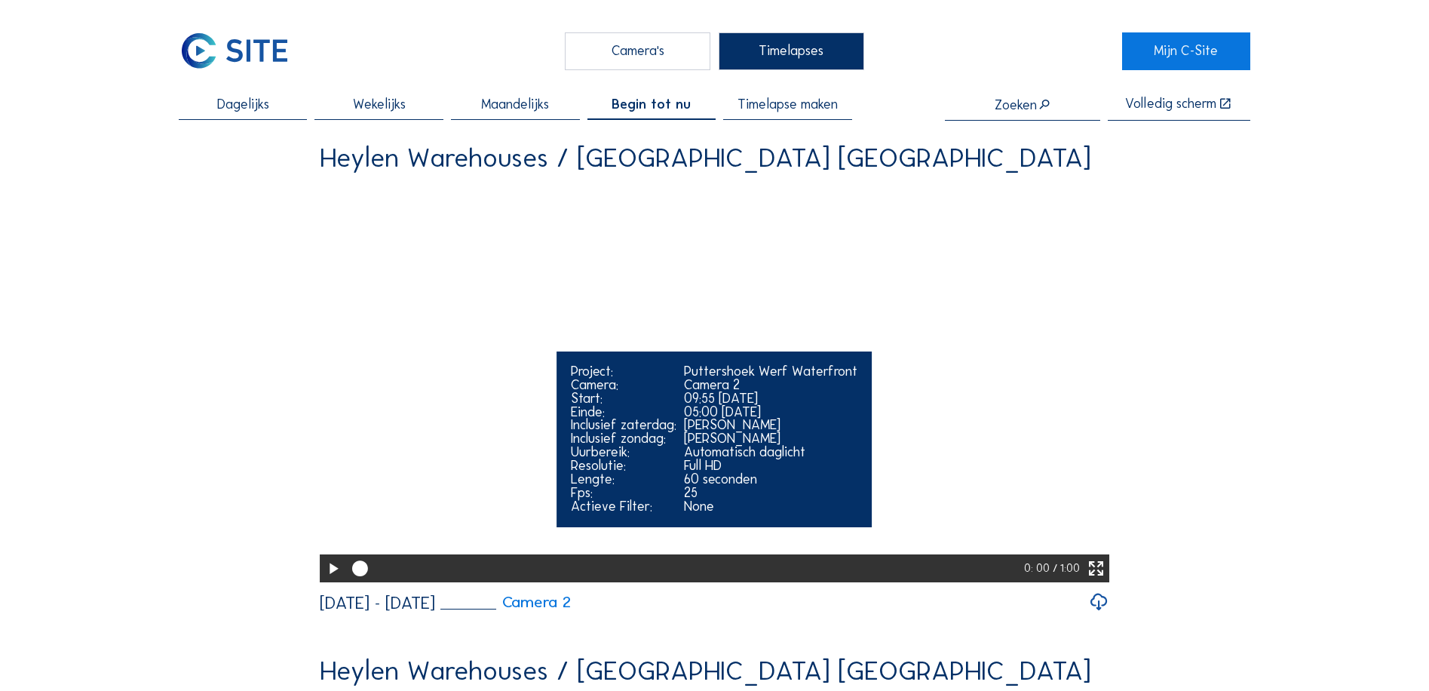
drag, startPoint x: 333, startPoint y: 615, endPoint x: 393, endPoint y: 606, distance: 61.0
click at [333, 581] on icon at bounding box center [333, 568] width 19 height 23
